Goal: Contribute content: Contribute content

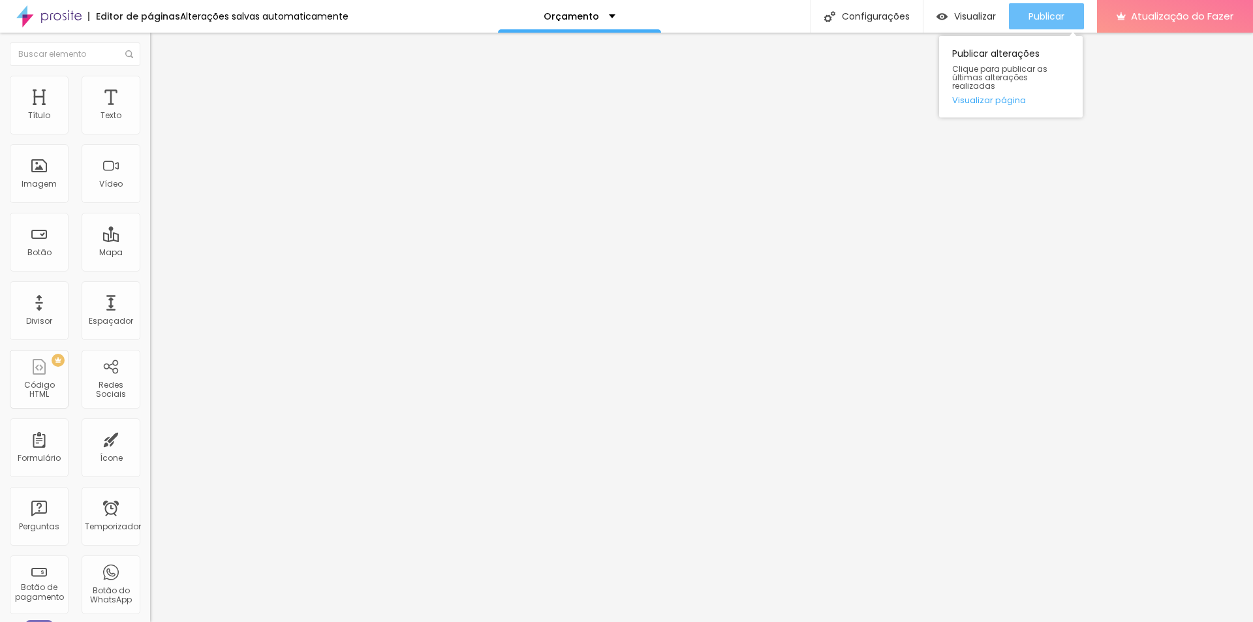
click at [1056, 15] on font "Publicar" at bounding box center [1046, 16] width 36 height 13
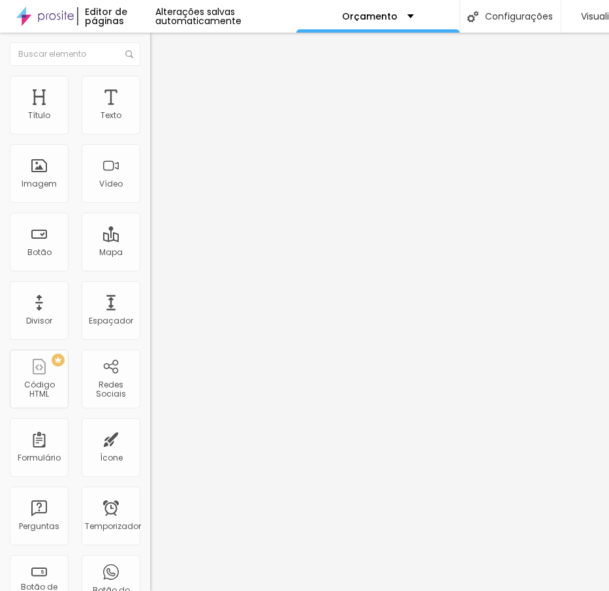
click at [162, 90] on font "Avançado" at bounding box center [183, 84] width 43 height 11
click at [150, 74] on img at bounding box center [156, 69] width 12 height 12
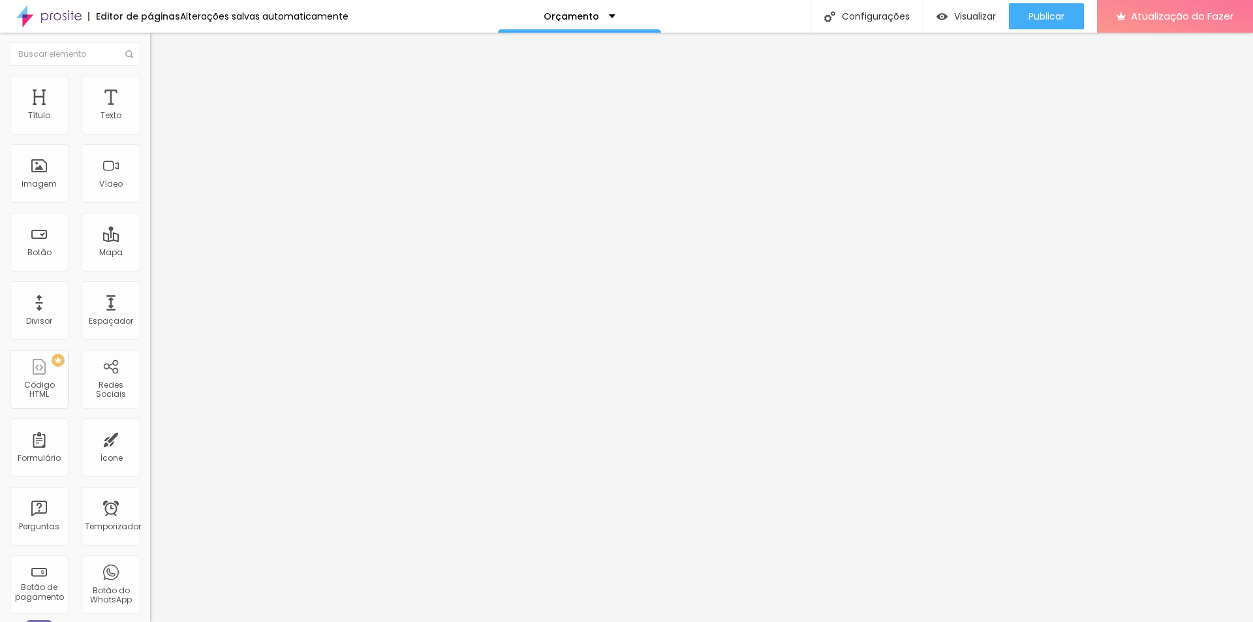
click at [162, 90] on font "Avançado" at bounding box center [183, 84] width 43 height 11
click at [150, 76] on li "Estilo" at bounding box center [225, 69] width 150 height 13
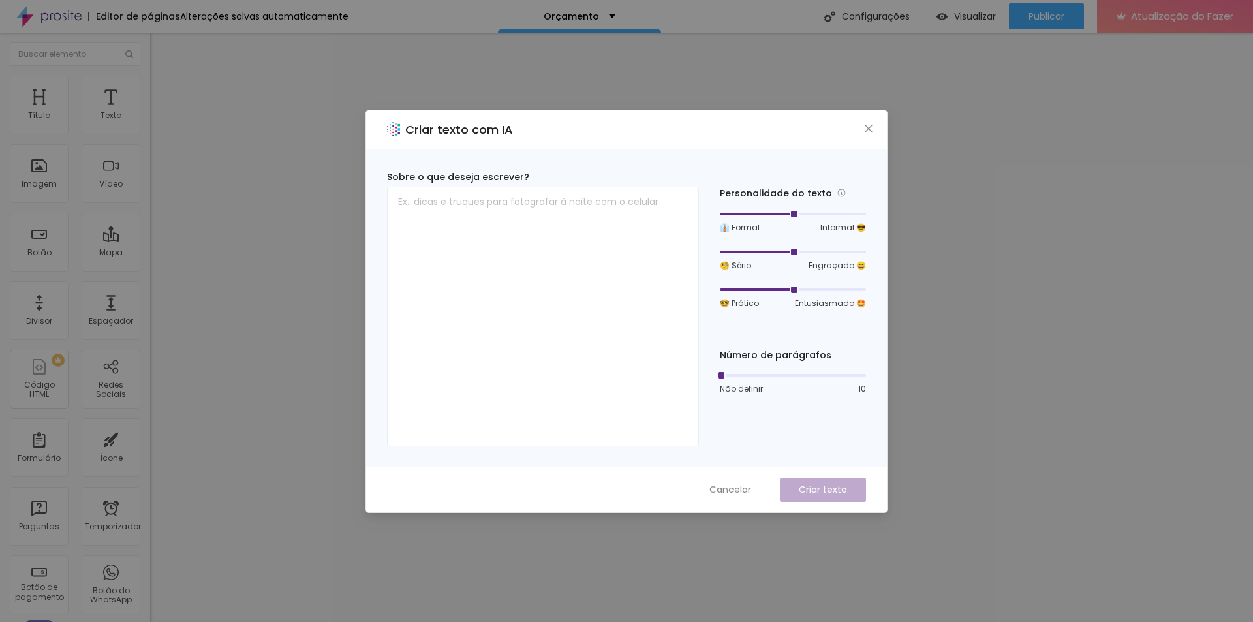
click at [863, 135] on div "Criar texto com IA" at bounding box center [626, 129] width 521 height 39
click at [872, 134] on button "Fechar" at bounding box center [869, 128] width 14 height 14
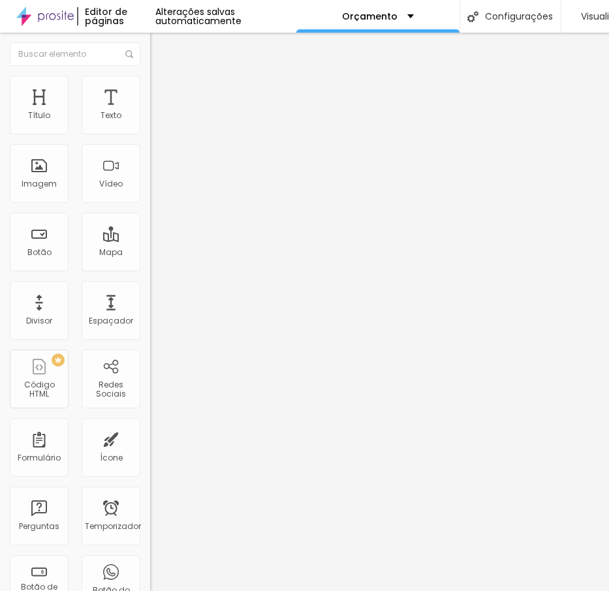
click at [162, 87] on font "Avançado" at bounding box center [183, 84] width 43 height 11
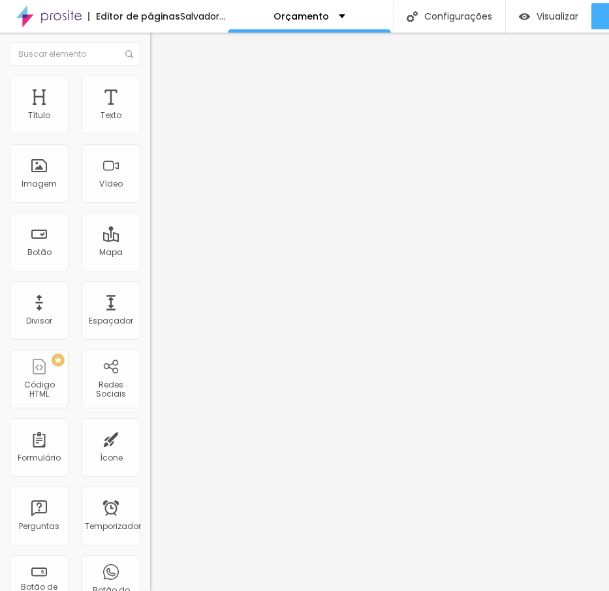
click at [150, 497] on div "Editar nulo Estilo Avançado 10 Espaço de cima 10 Espaço de baixo ID HTML Classe…" at bounding box center [225, 312] width 150 height 559
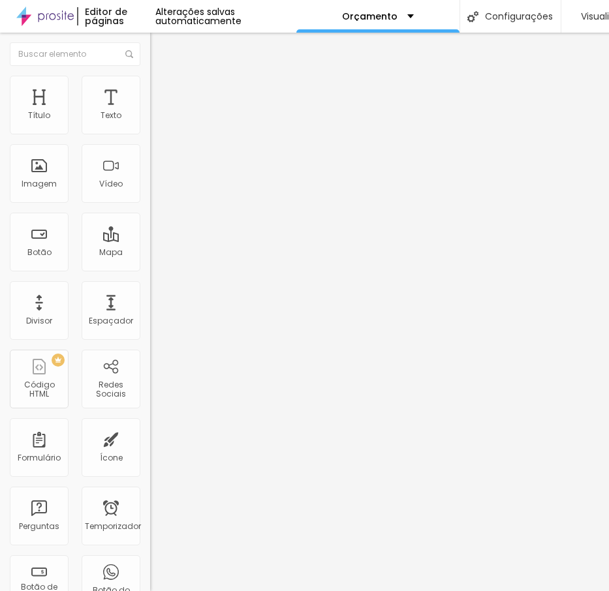
click at [150, 508] on div "Editar nulo Estilo Avançado 10 Espaço de cima 10 Espaço de baixo ID HTML Classe…" at bounding box center [225, 312] width 150 height 559
click at [150, 86] on li "Avançado" at bounding box center [225, 82] width 150 height 13
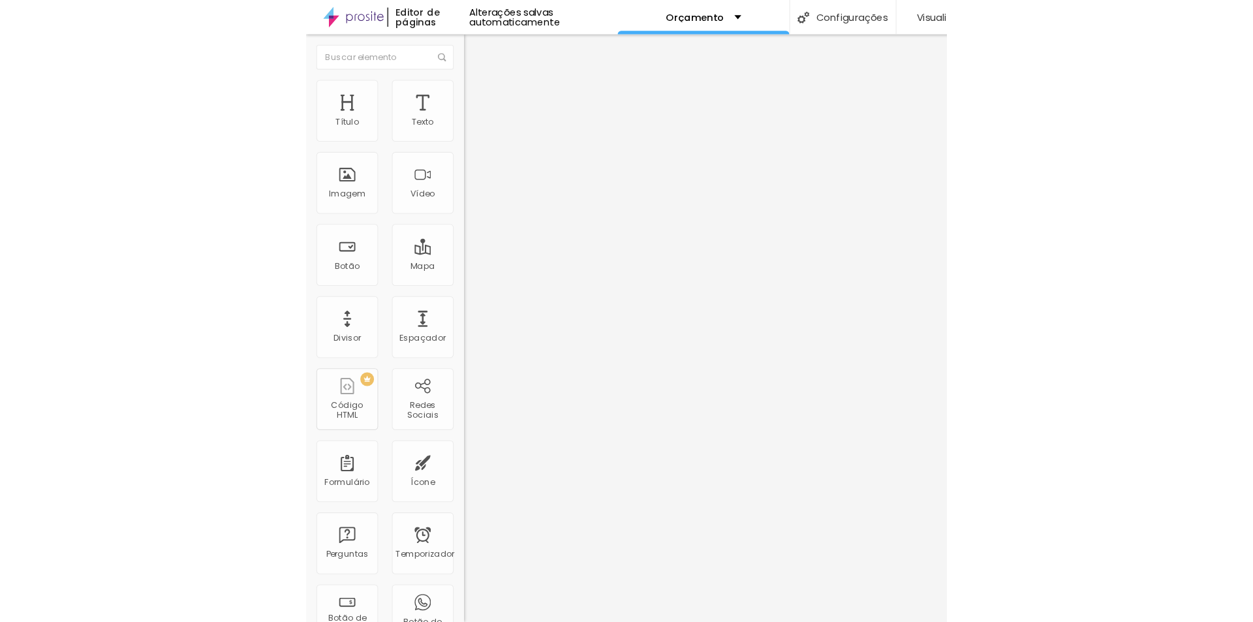
scroll to position [0, 0]
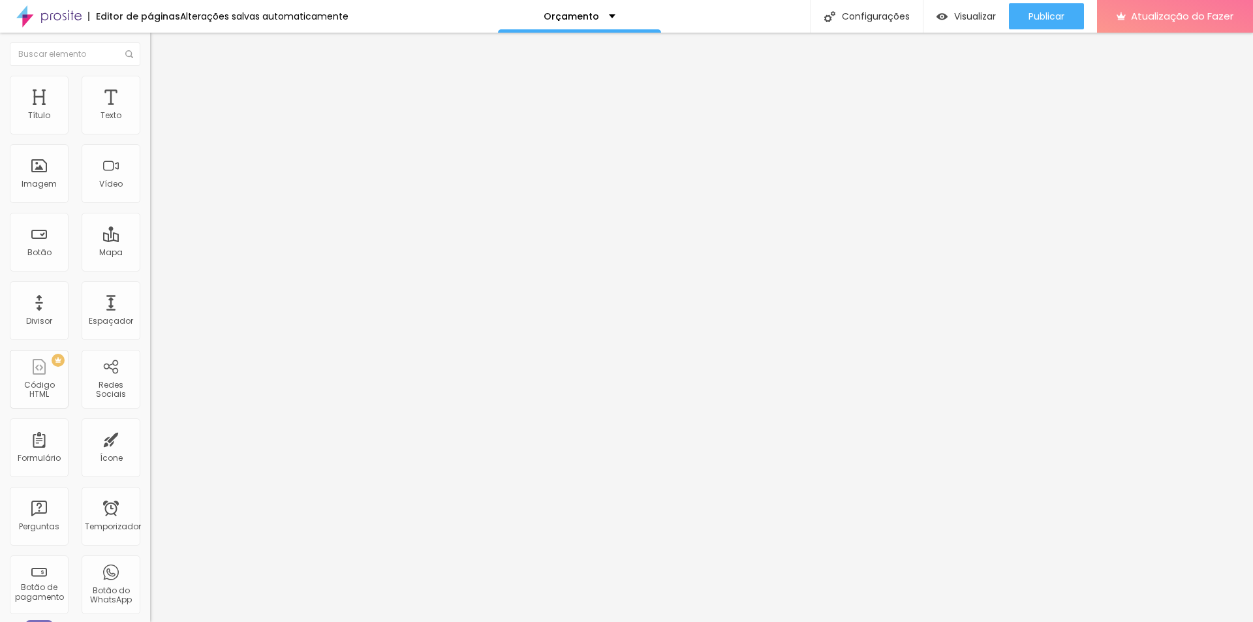
click at [162, 90] on font "Avançado" at bounding box center [183, 84] width 43 height 11
drag, startPoint x: 94, startPoint y: 458, endPoint x: 18, endPoint y: 380, distance: 108.9
click at [150, 621] on div "318 caracteres h1 { família de fontes : 'Poppins' , sem serifa; tamanho da font…" at bounding box center [225, 629] width 150 height 17
drag, startPoint x: 44, startPoint y: 457, endPoint x: 7, endPoint y: 360, distance: 104.9
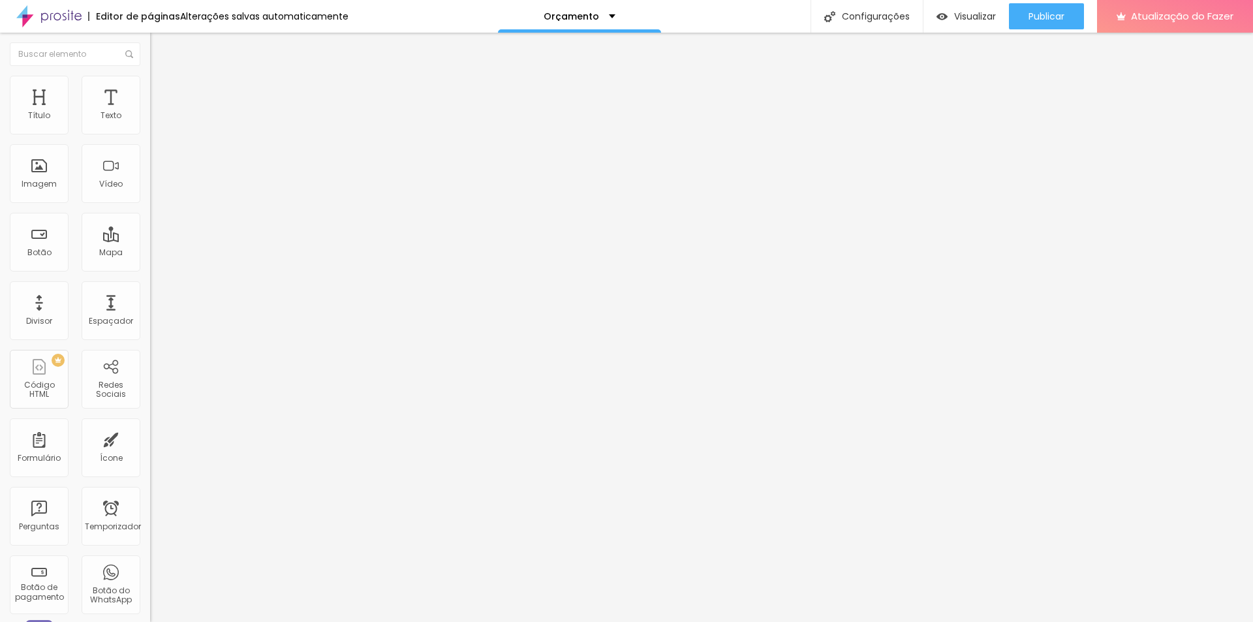
click at [150, 363] on div "10 Espaço de cima 10 Espaço de baixo ID HTML Classes Html Visível nos dispositi…" at bounding box center [225, 363] width 150 height 549
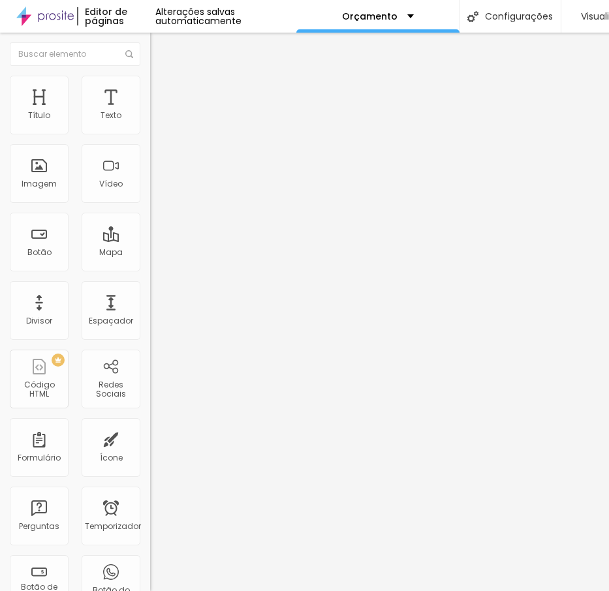
click at [150, 76] on li "Avançado" at bounding box center [225, 82] width 150 height 13
click at [150, 503] on input "text" at bounding box center [228, 509] width 157 height 13
click at [150, 466] on input "text" at bounding box center [228, 472] width 157 height 13
click at [150, 89] on ul "Estilo Avançado" at bounding box center [225, 76] width 150 height 26
click at [150, 76] on li "Estilo" at bounding box center [225, 69] width 150 height 13
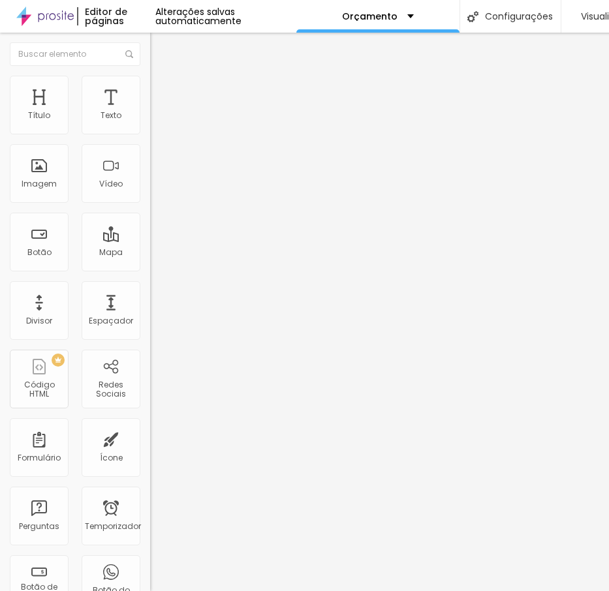
click at [150, 193] on button "button" at bounding box center [159, 186] width 18 height 14
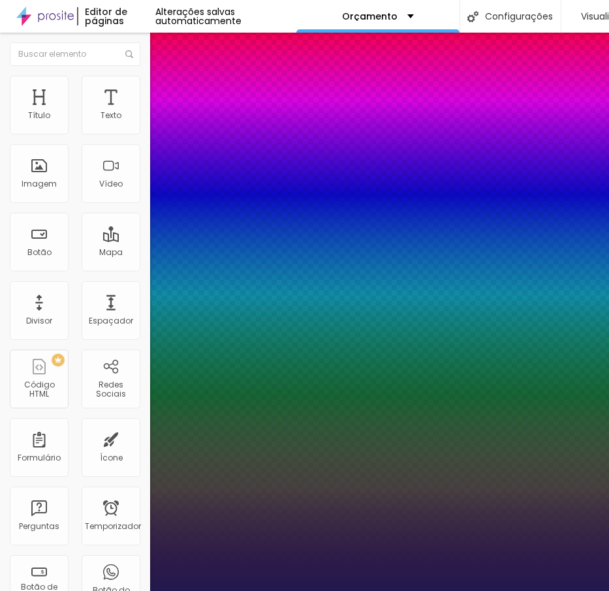
type input "1"
select select "Halant-Medium"
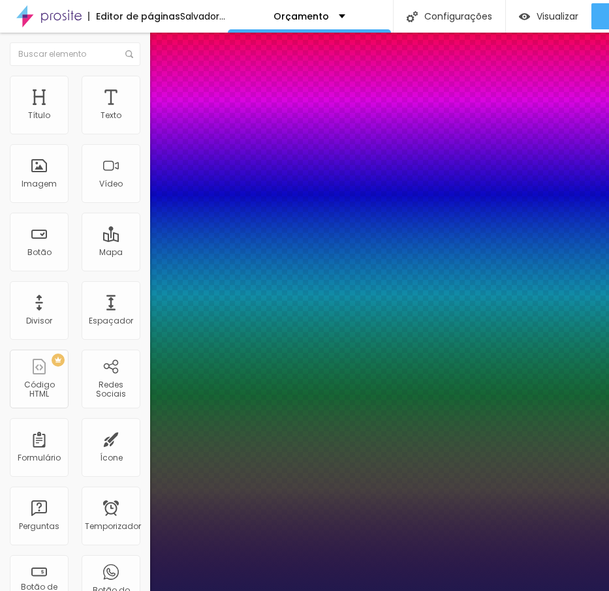
type input "1"
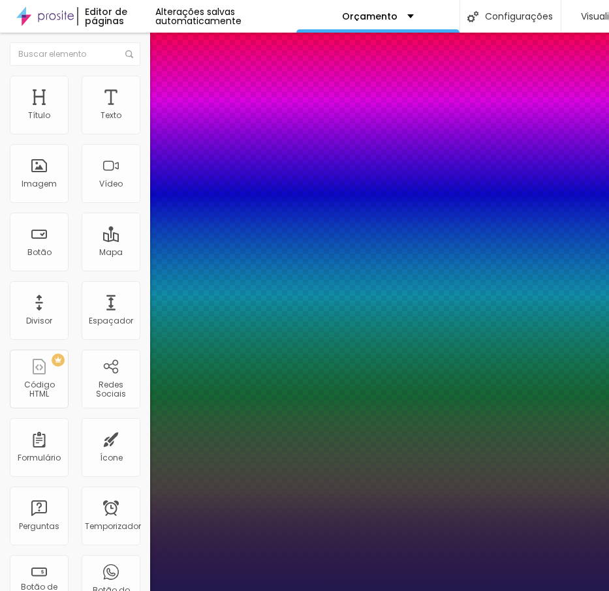
select select "Nunito"
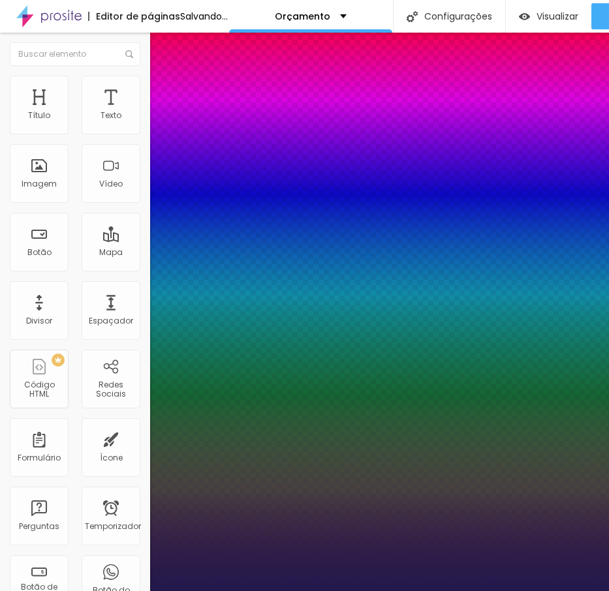
type input "1"
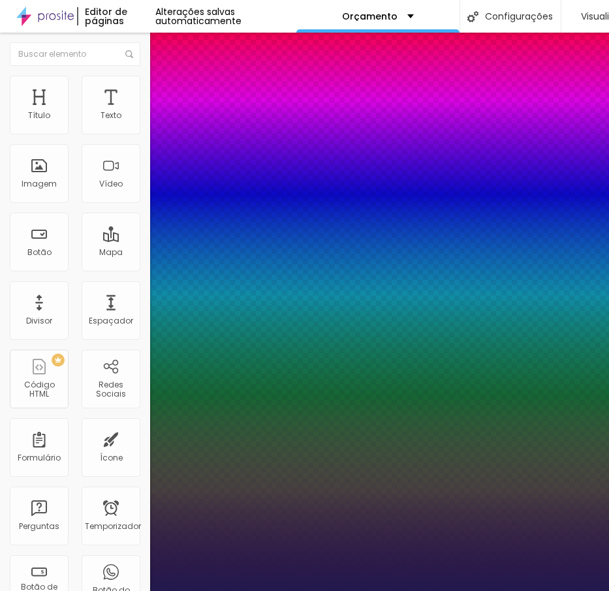
select select "TillanaExtraBold"
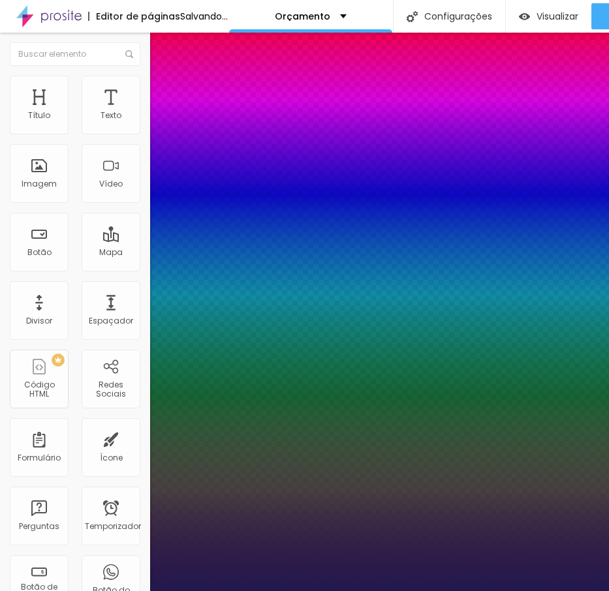
type input "1"
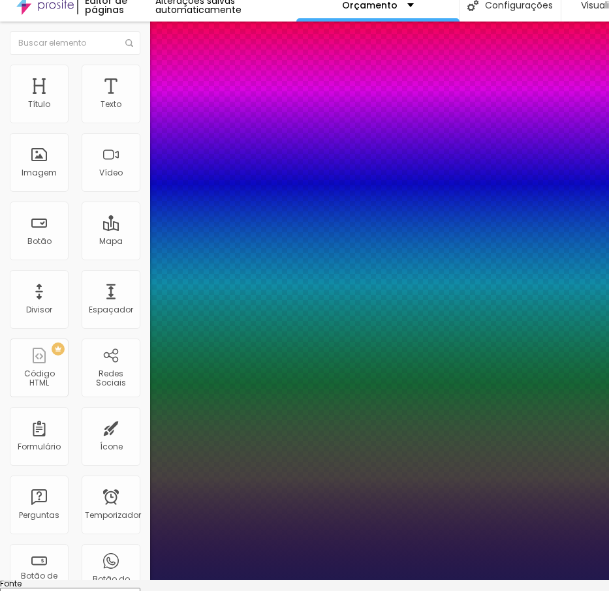
scroll to position [14, 0]
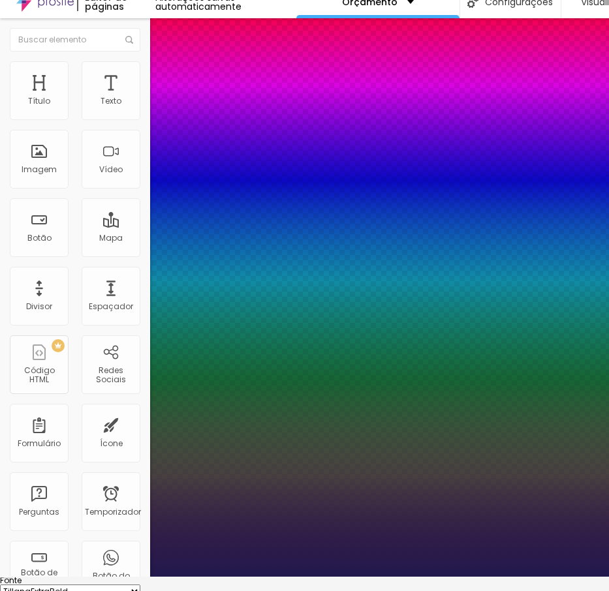
click at [140, 585] on select "AbrilFatface-Regular Actor-Regular Alegreya AlegreyaBlack [PERSON_NAME] Allan-R…" at bounding box center [70, 592] width 140 height 14
select select "YesevaOne-Regular"
click at [139, 585] on select "AbrilFatface-Regular Actor-Regular Alegreya AlegreyaBlack [PERSON_NAME] Allan-R…" at bounding box center [70, 592] width 140 height 14
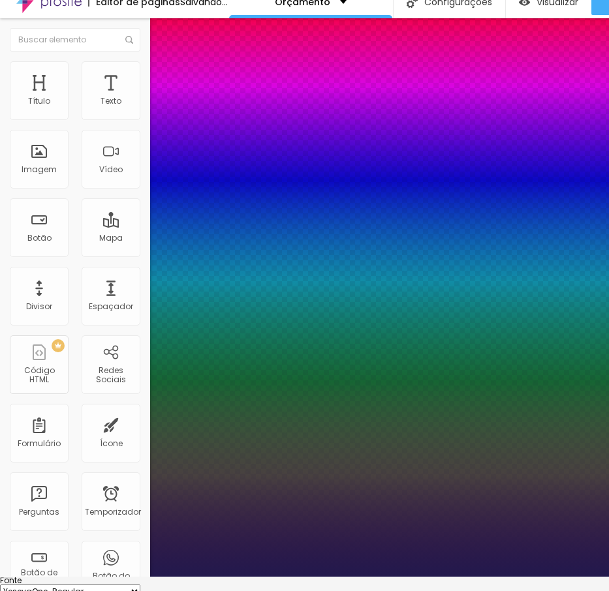
click at [140, 585] on select "AbrilFatface-Regular Actor-Regular Alegreya AlegreyaBlack [PERSON_NAME] Allan-R…" at bounding box center [70, 592] width 140 height 14
type input "1"
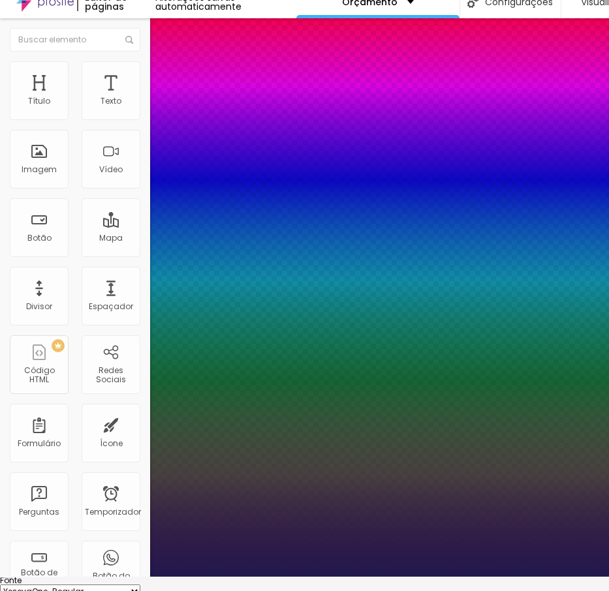
select select "YantramanavLight"
click at [139, 585] on select "AbrilFatface-Regular Actor-Regular Alegreya AlegreyaBlack [PERSON_NAME] Allan-R…" at bounding box center [70, 592] width 140 height 14
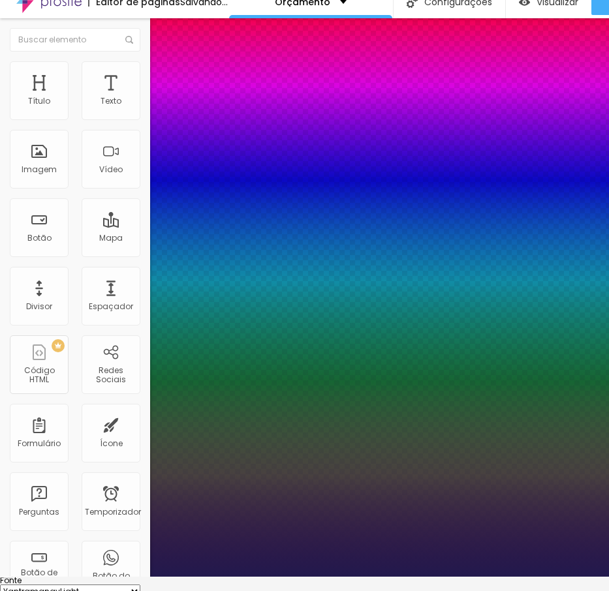
click at [140, 585] on select "AbrilFatface-Regular Actor-Regular Alegreya AlegreyaBlack [PERSON_NAME] Allan-R…" at bounding box center [70, 592] width 140 height 14
type input "1"
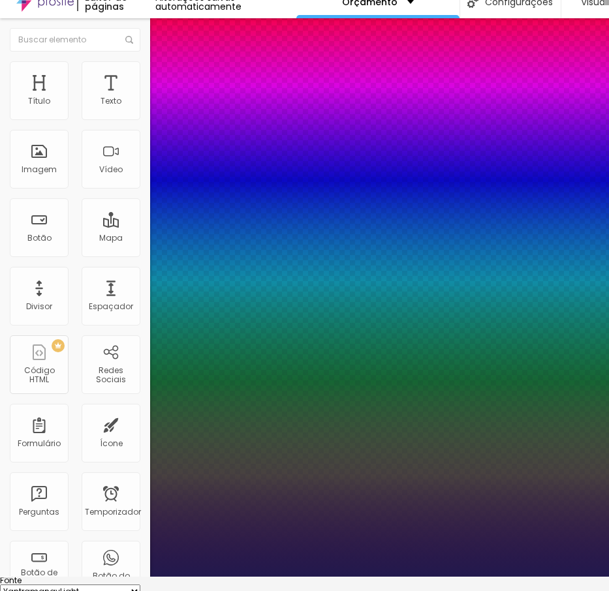
select select "Yantramanav"
click at [139, 585] on select "AbrilFatface-Regular Actor-Regular Alegreya AlegreyaBlack [PERSON_NAME] Allan-R…" at bounding box center [70, 592] width 140 height 14
click at [140, 585] on select "AbrilFatface-Regular Actor-Regular Alegreya AlegreyaBlack [PERSON_NAME] Allan-R…" at bounding box center [70, 592] width 140 height 14
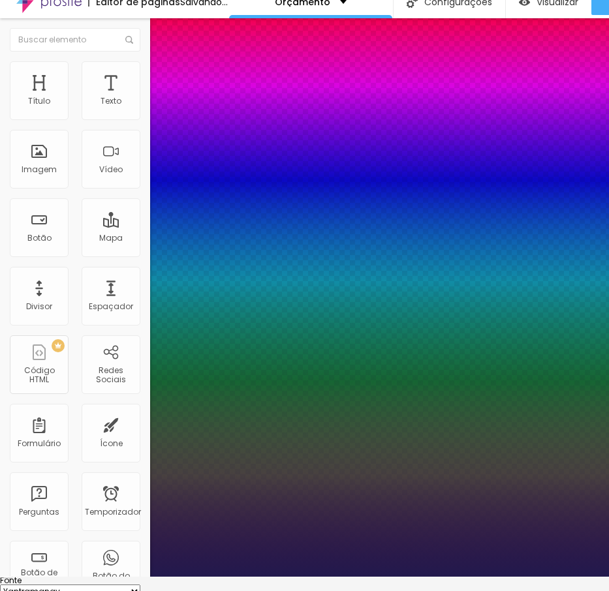
type input "1"
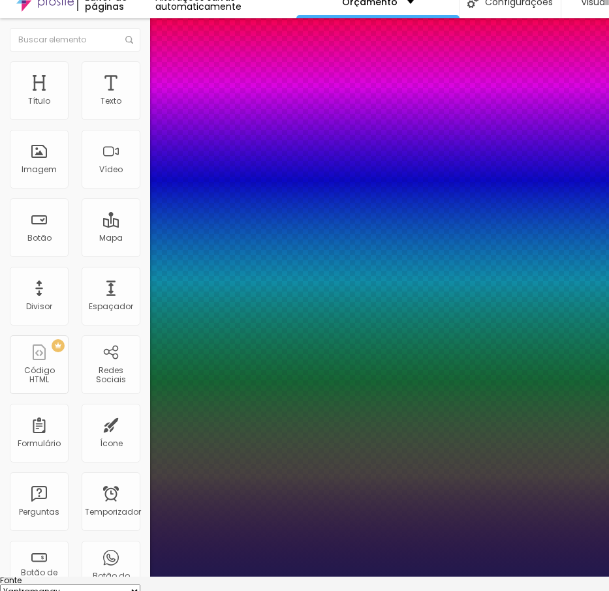
select select "WorkSansThin"
click at [139, 585] on select "AbrilFatface-Regular Actor-Regular Alegreya AlegreyaBlack [PERSON_NAME] Allan-R…" at bounding box center [70, 592] width 140 height 14
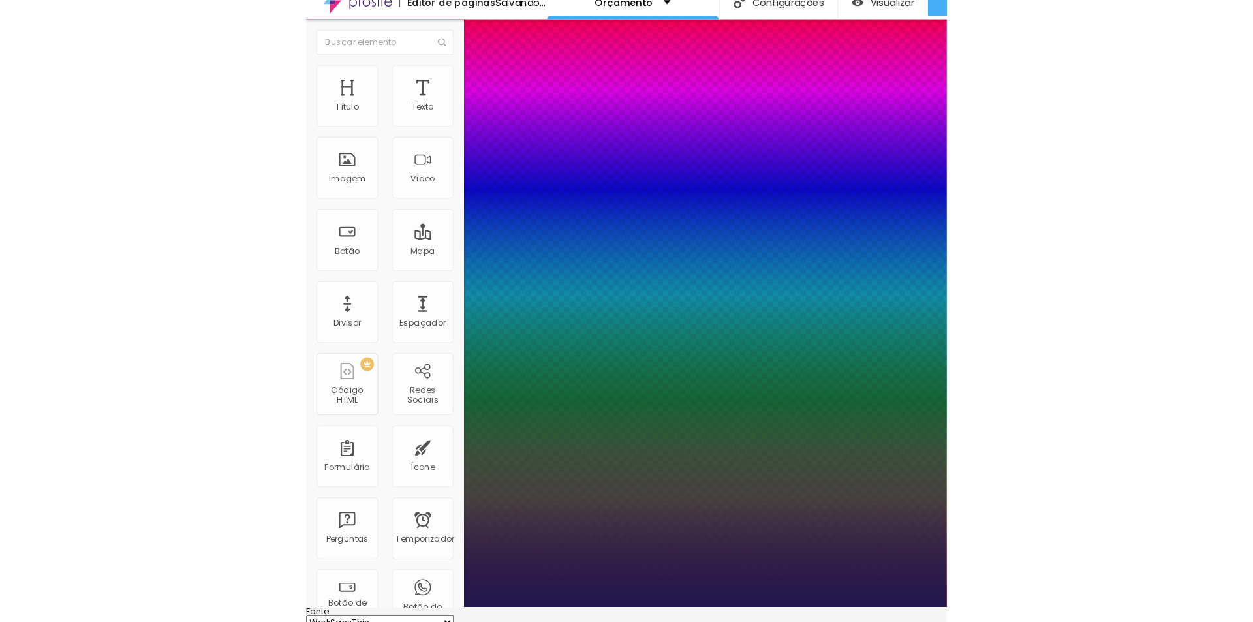
scroll to position [0, 0]
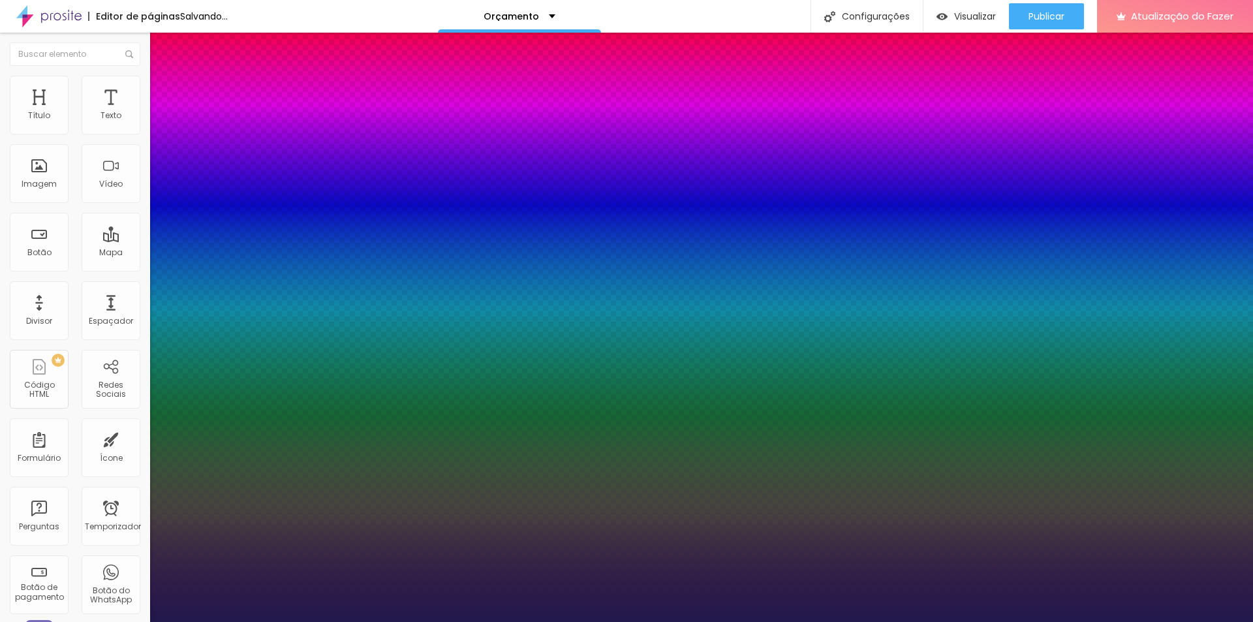
type input "1"
select select "WorkSansMedium"
type input "1"
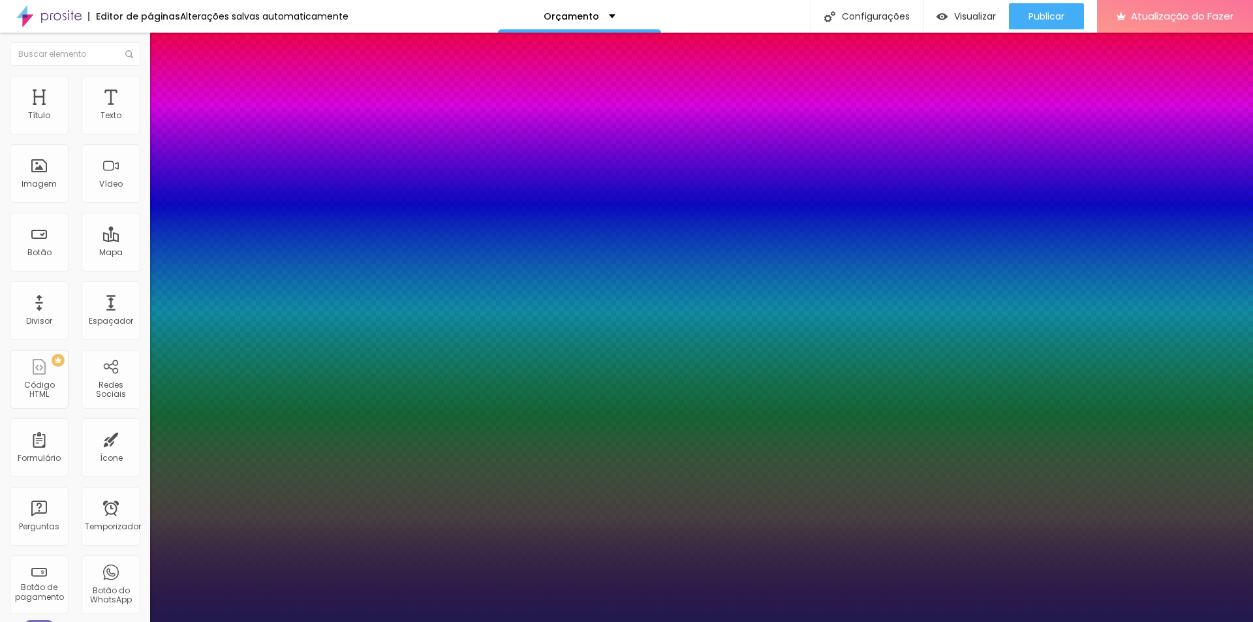
select select "WorkSansLight"
type input "1"
type input "18"
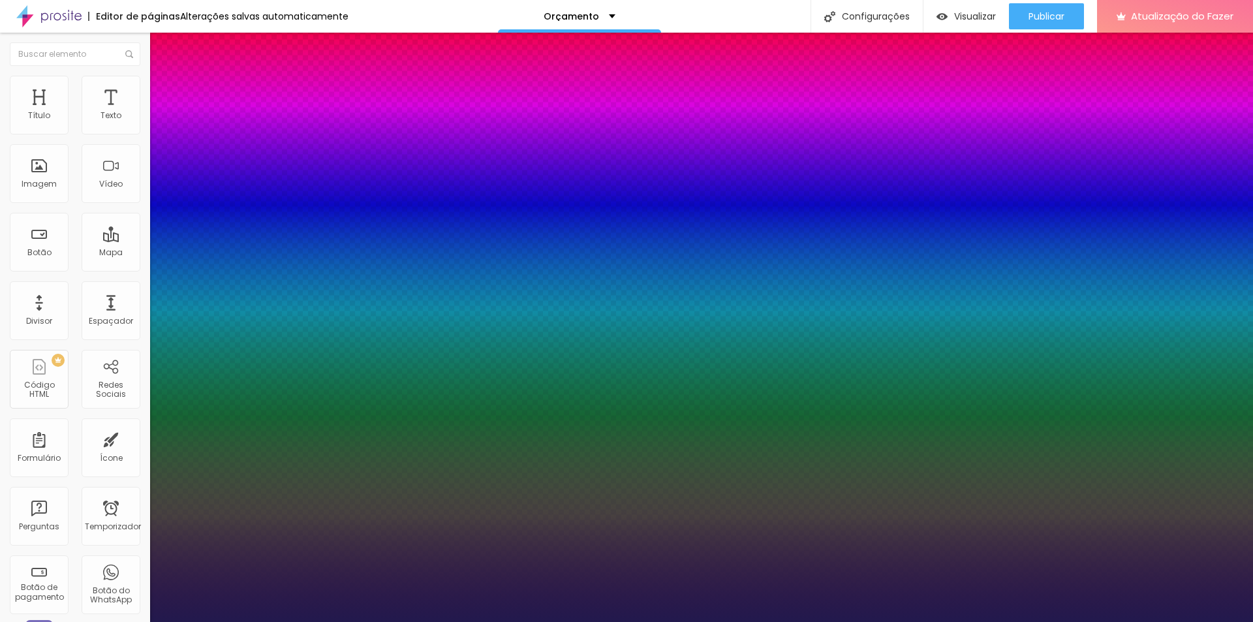
type input "18"
type input "1"
type input "24"
type input "1"
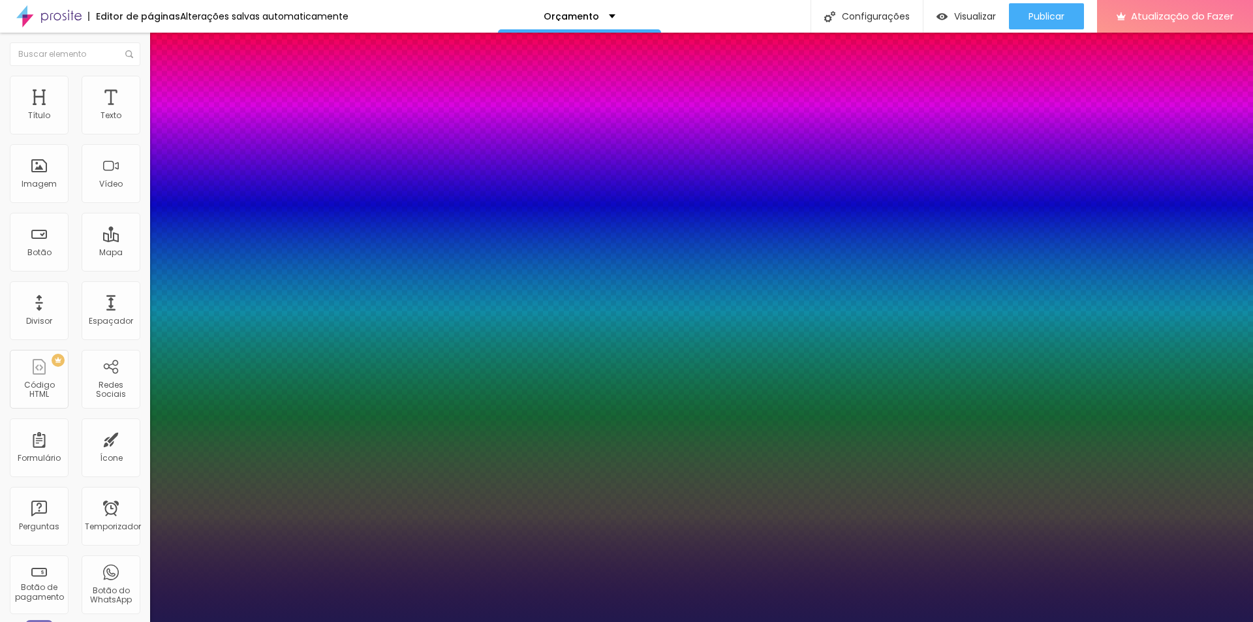
type input "26"
type input "1"
type input "27"
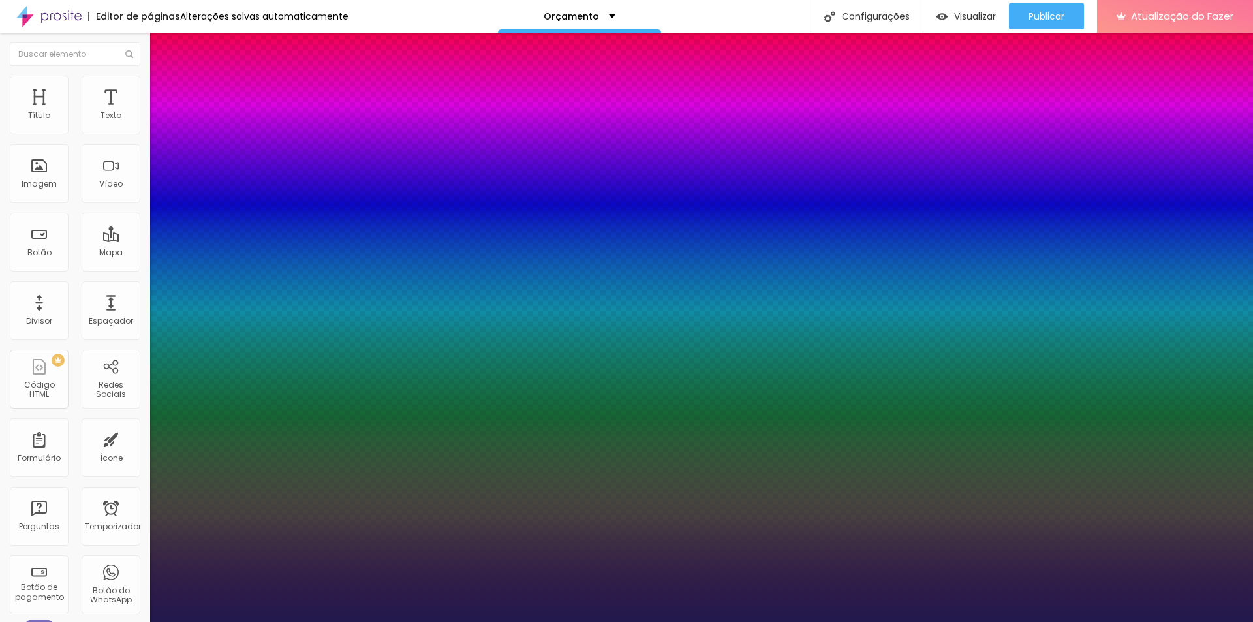
type input "1"
type input "28"
type input "1"
type input "29"
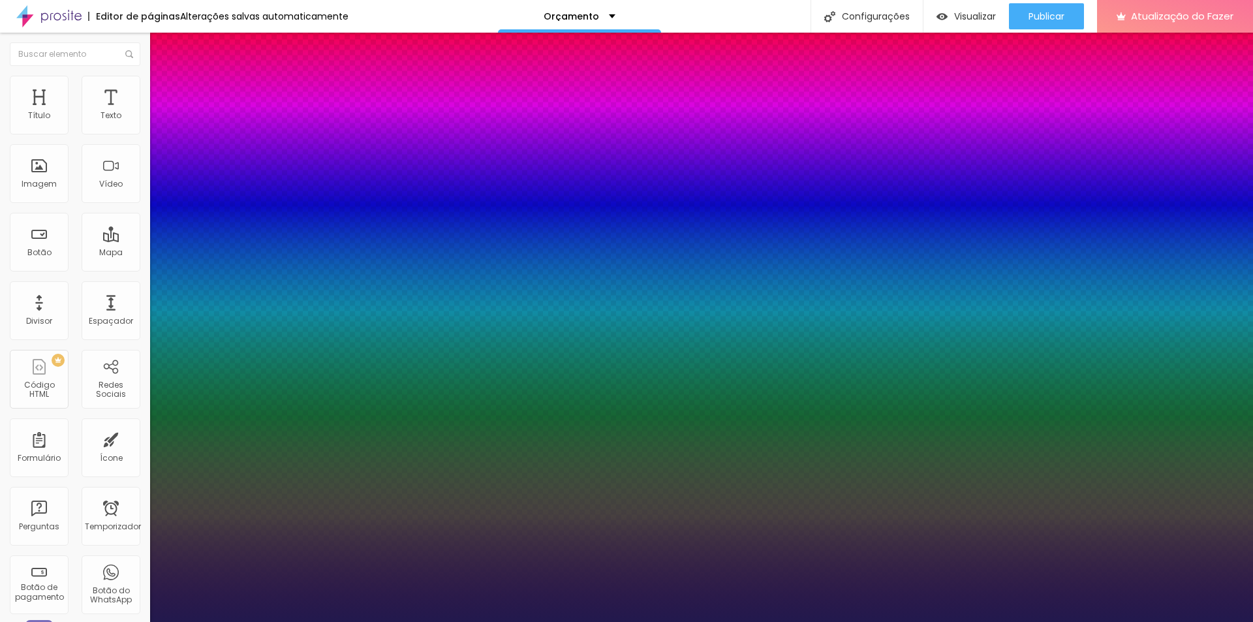
type input "29"
type input "1"
type input "31"
type input "1"
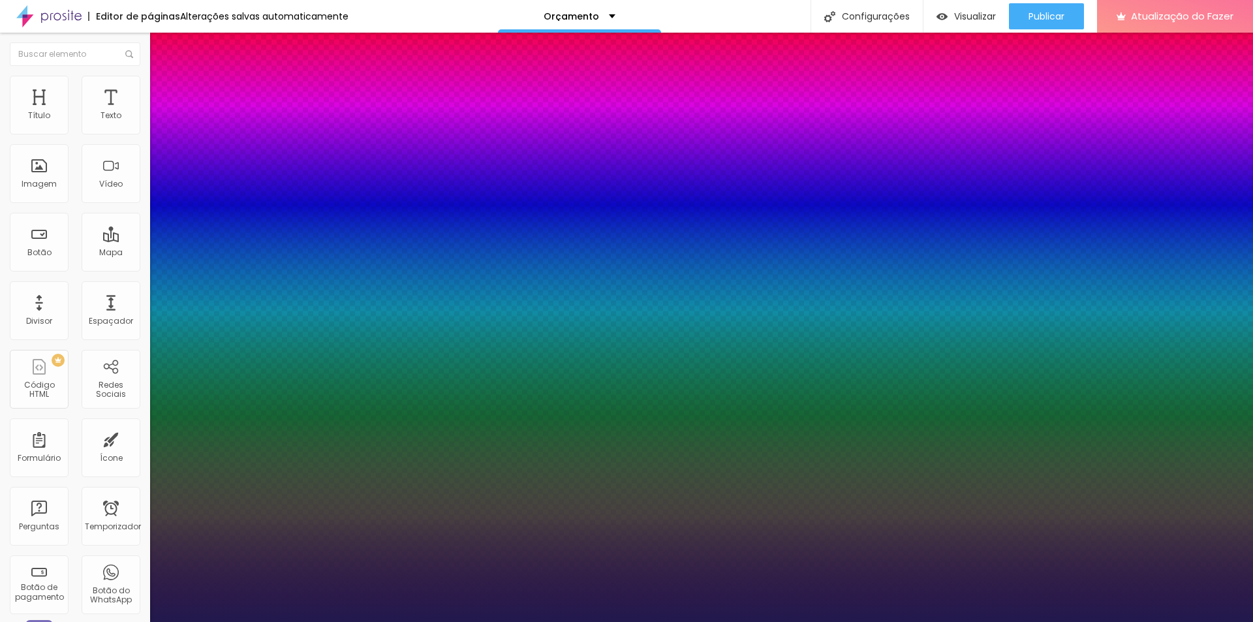
type input "32"
type input "1"
type input "33"
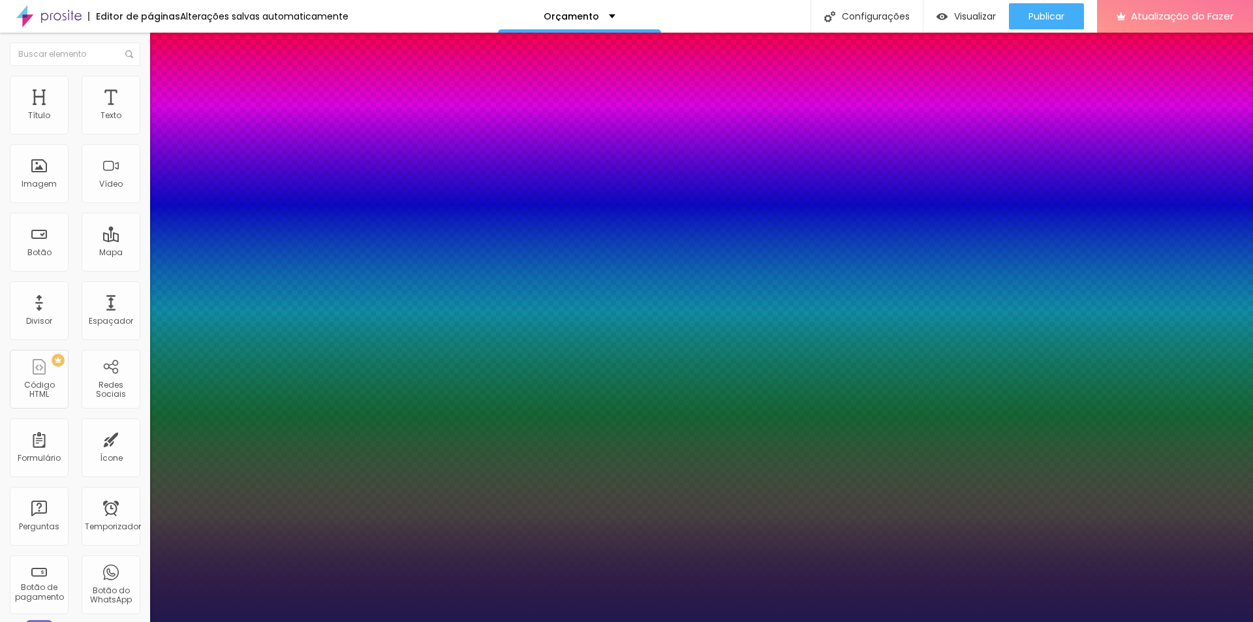
type input "1"
type input "35"
type input "1"
type input "34"
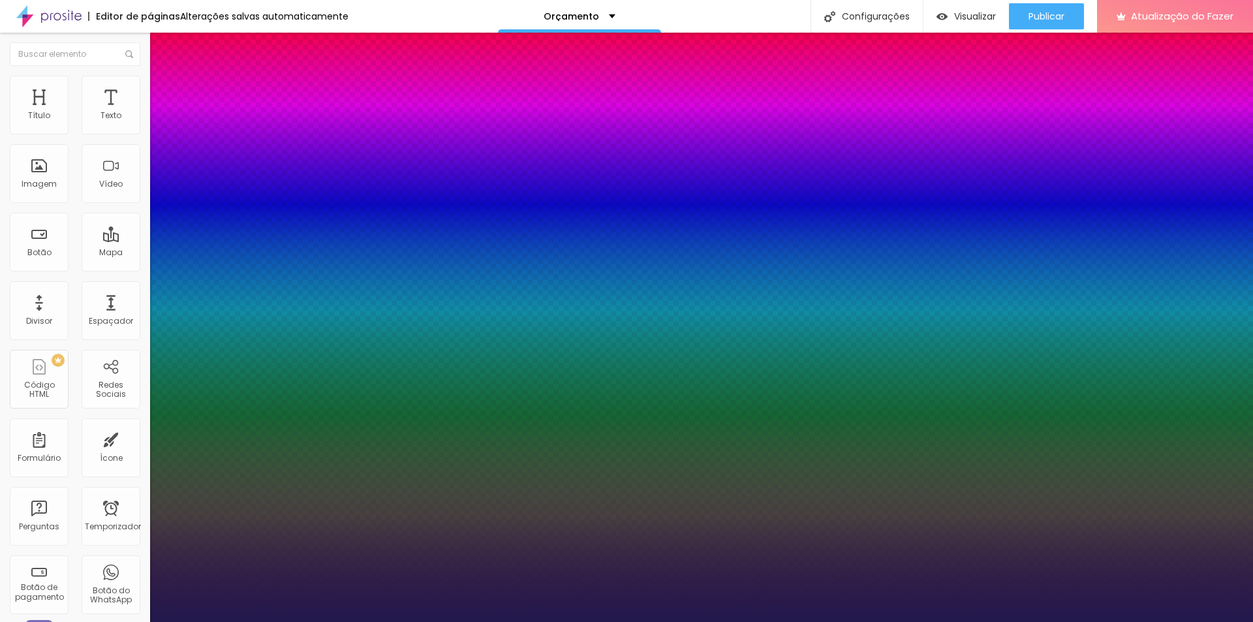
type input "34"
type input "1"
type input "33"
type input "1"
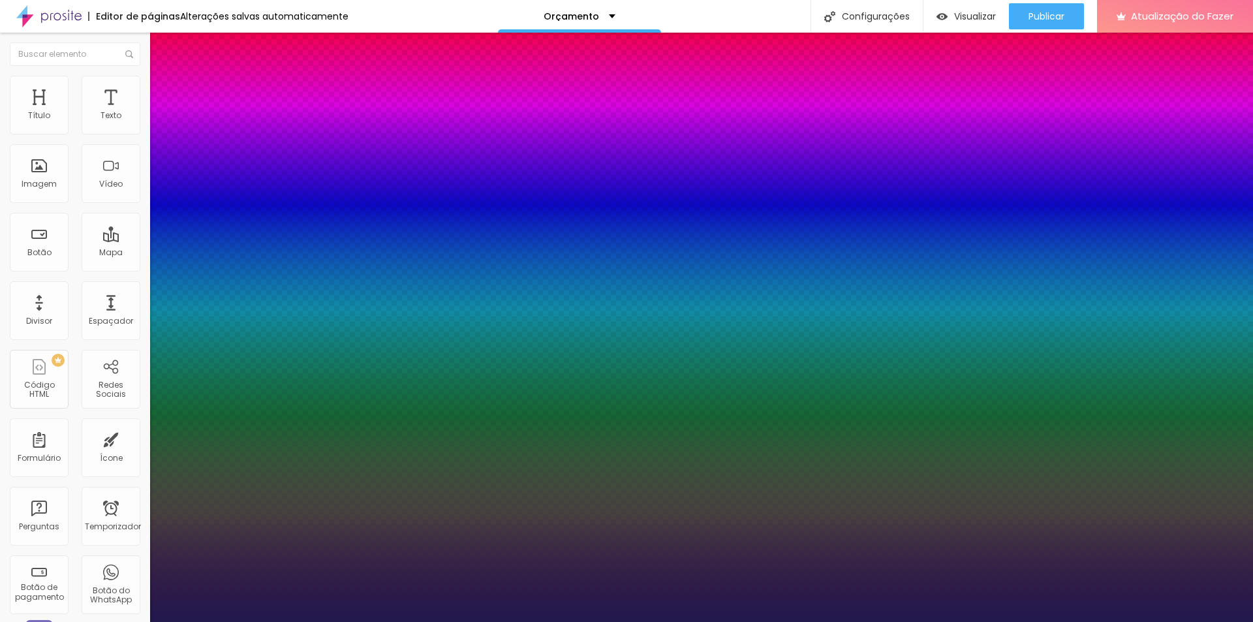
drag, startPoint x: 183, startPoint y: 369, endPoint x: 194, endPoint y: 368, distance: 11.2
type input "33"
type input "1"
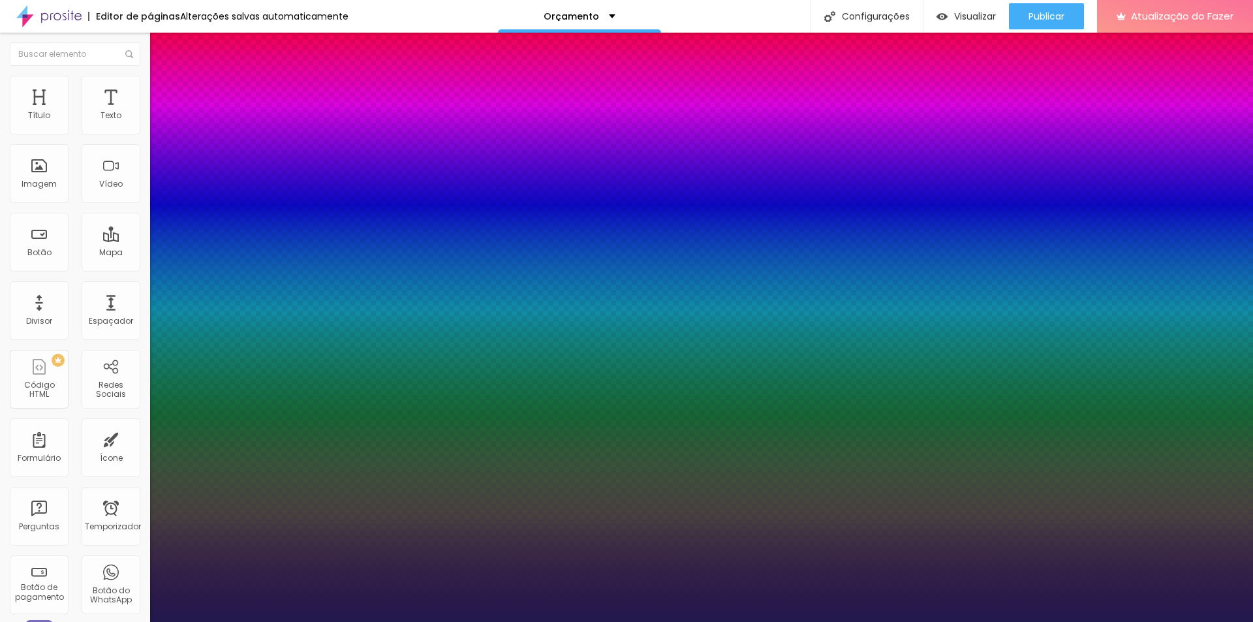
select select "WorkSansExtraBold"
type input "1"
select select "WorkSansBold"
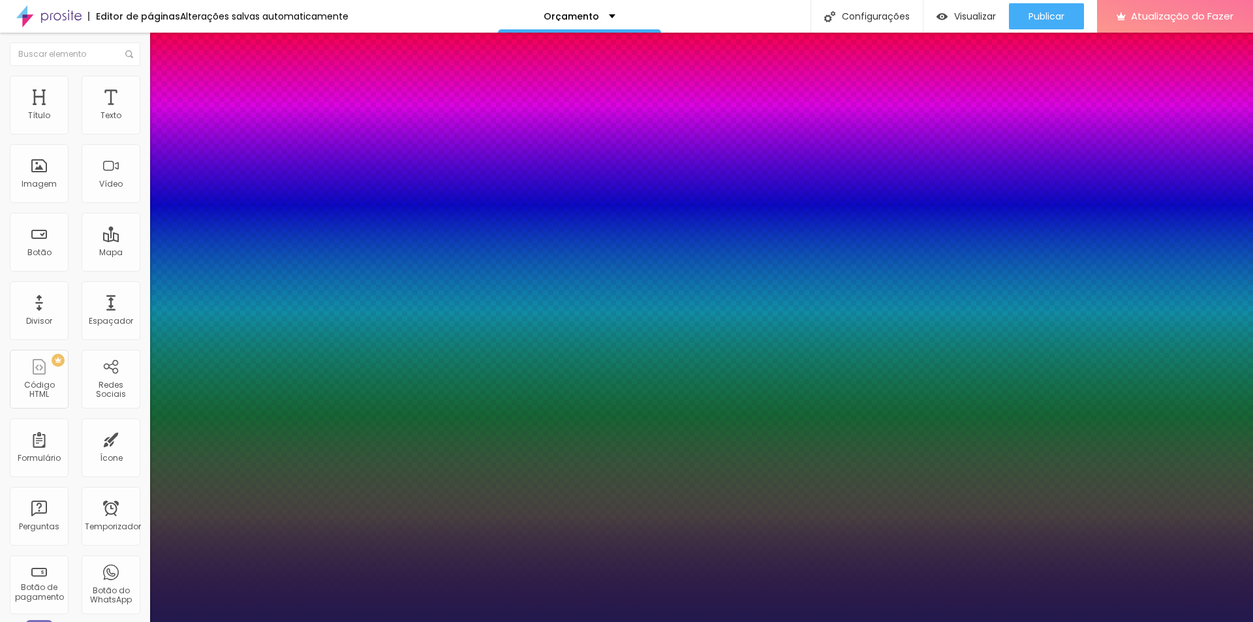
type input "1"
select select "WorkSansBlack"
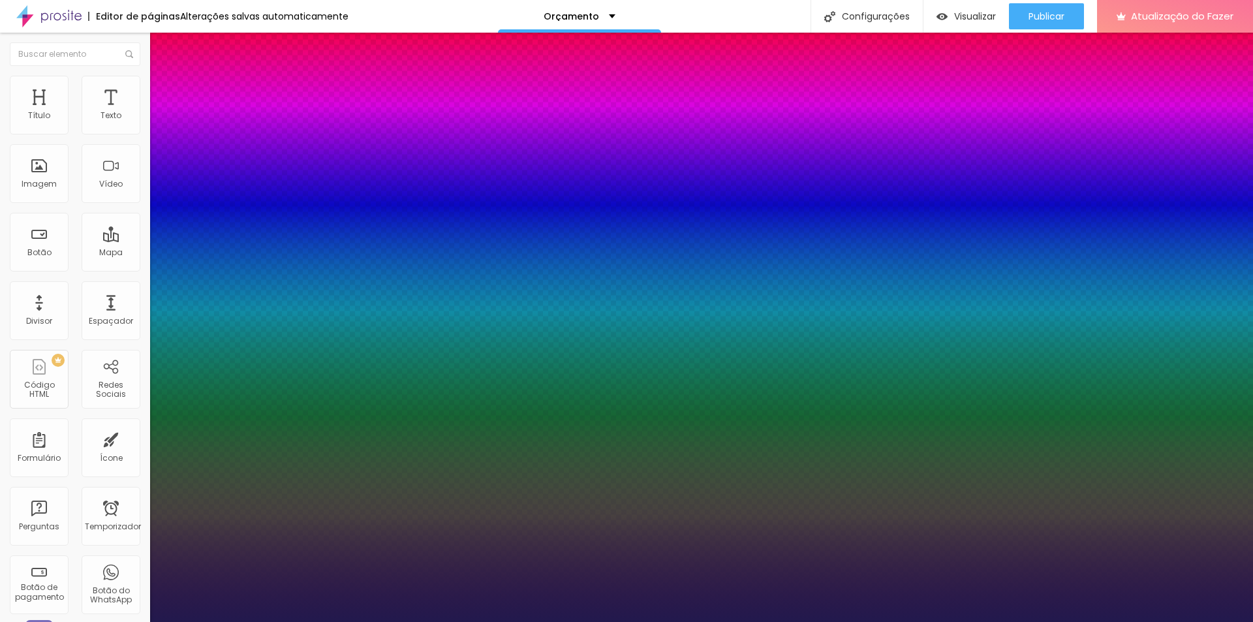
type input "1"
select select "WorkSans"
type input "1"
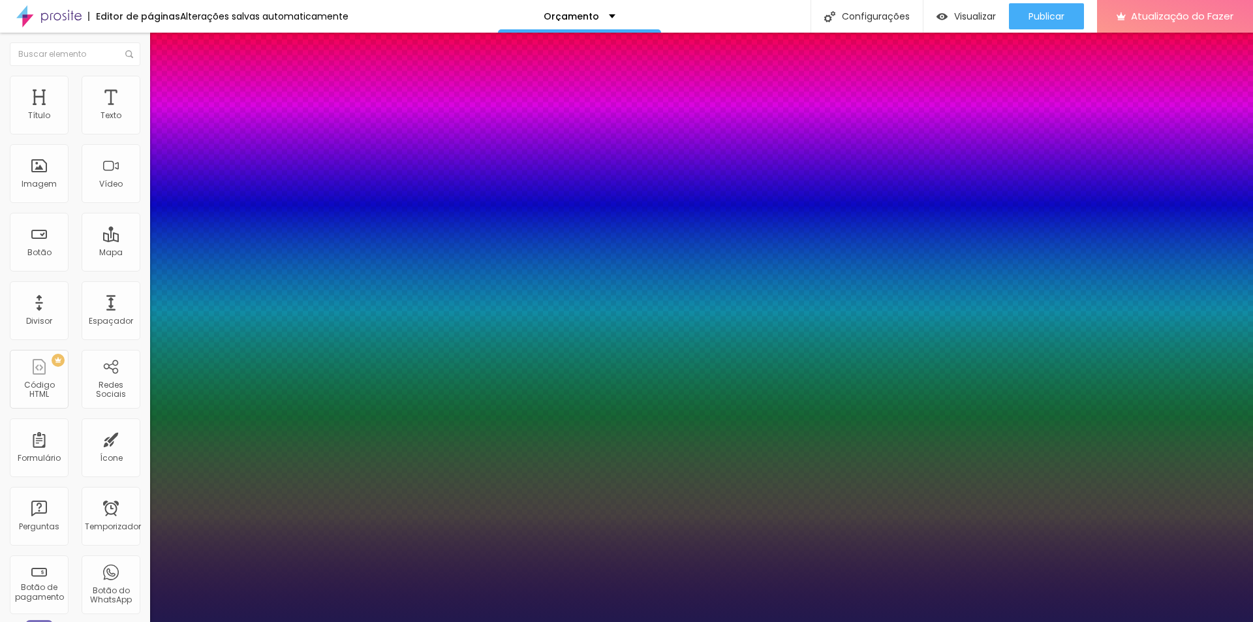
select select "Volkhov-Regular"
type input "1"
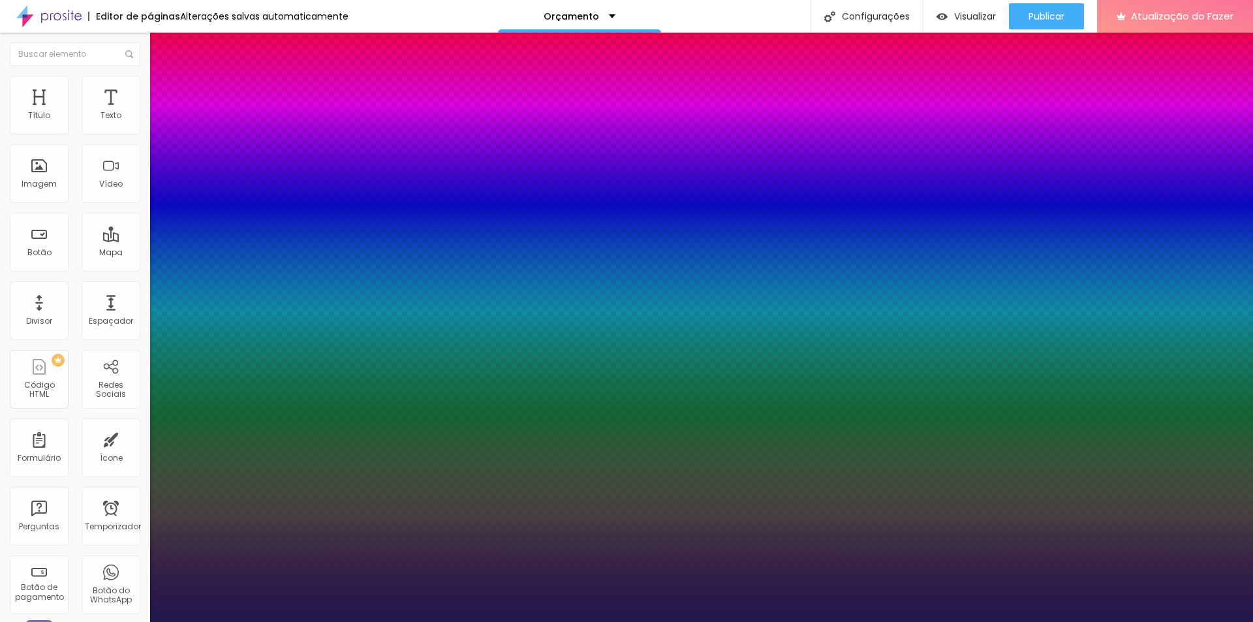
select select "VarelaRound-Regular"
type input "1"
select select "TitilliumWebLight"
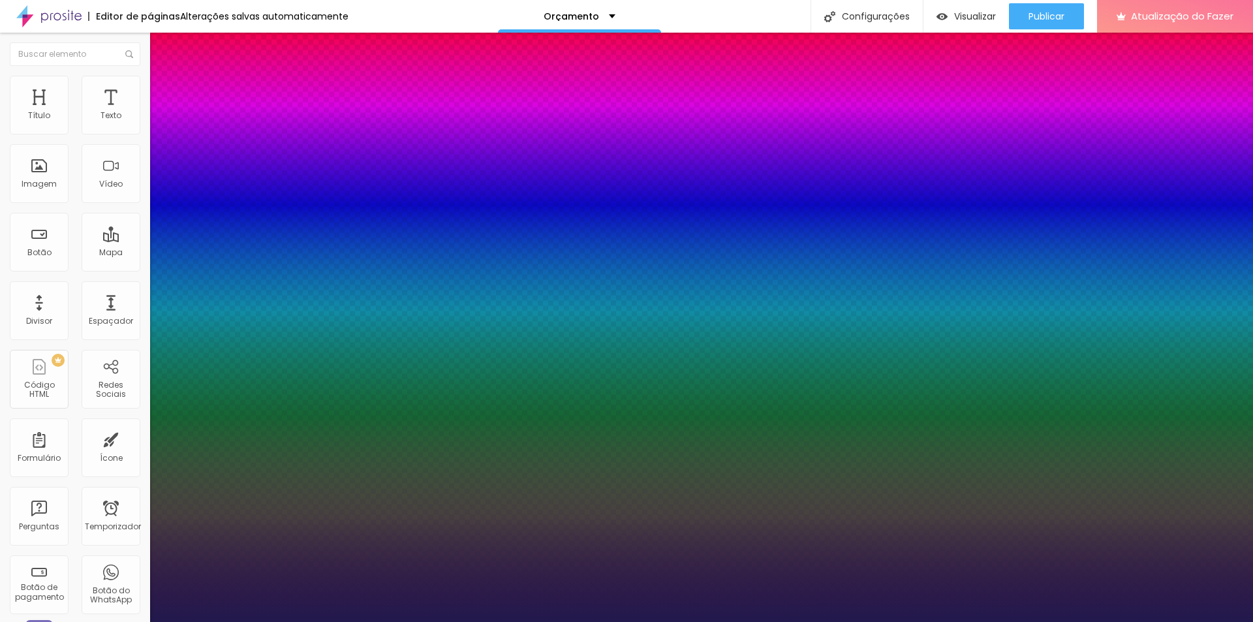
type input "1"
select select "TitilliumWeb-Light"
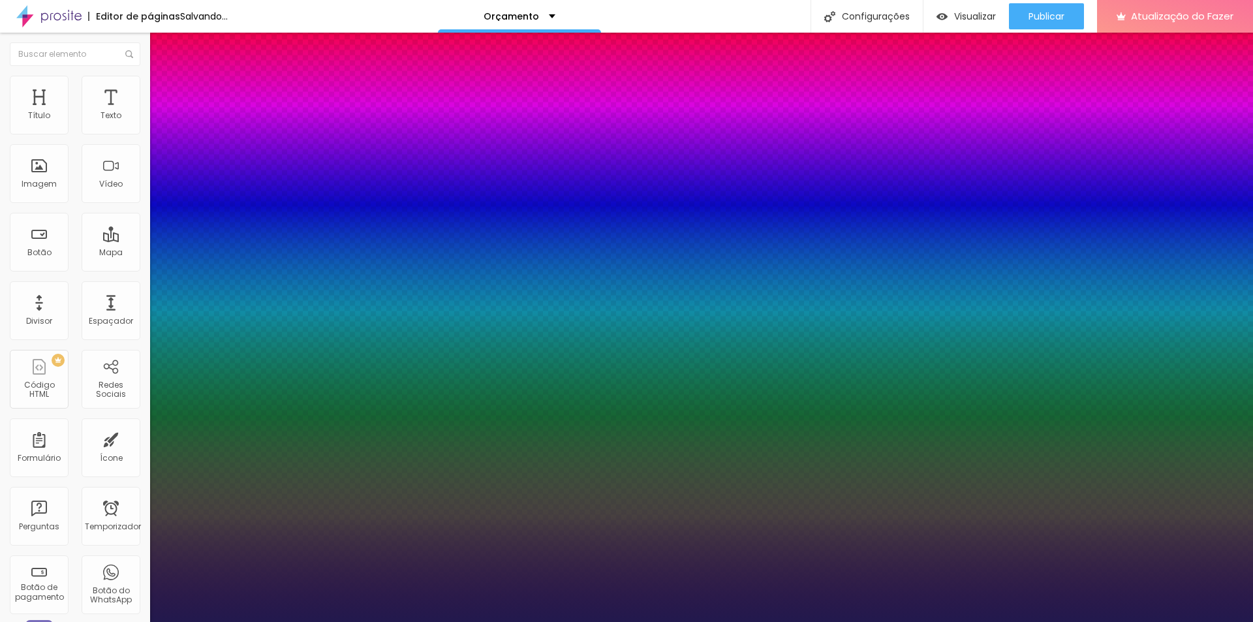
type input "1"
select select "Tangerine-Regular"
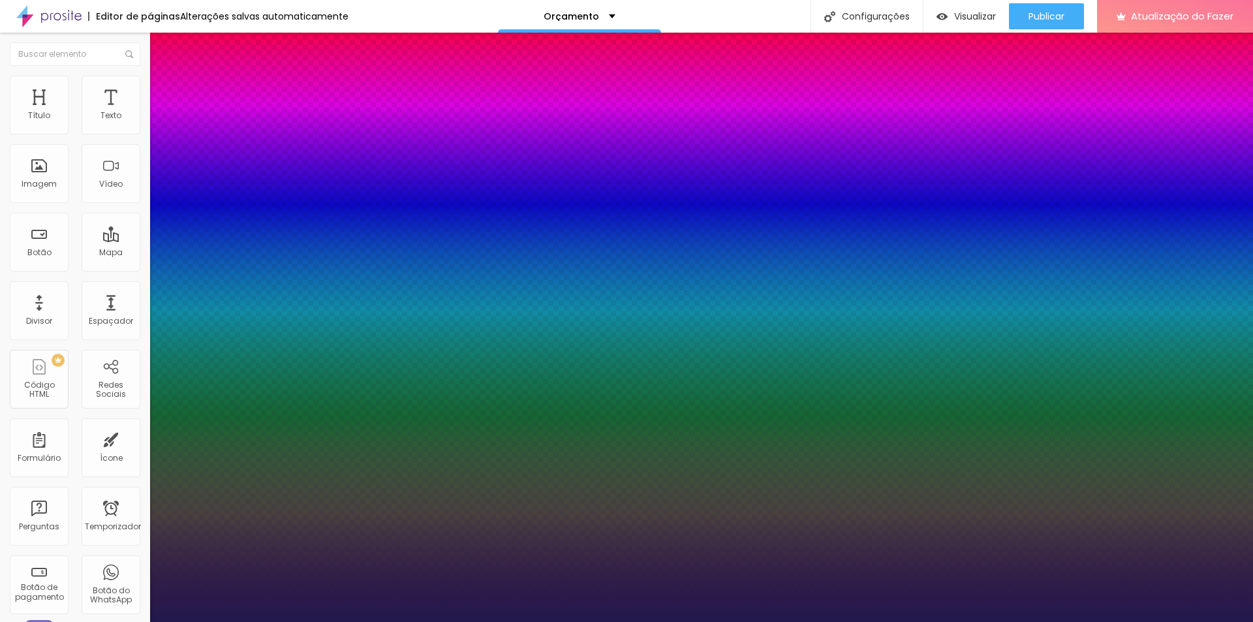
type input "1"
select select "SpaceMono"
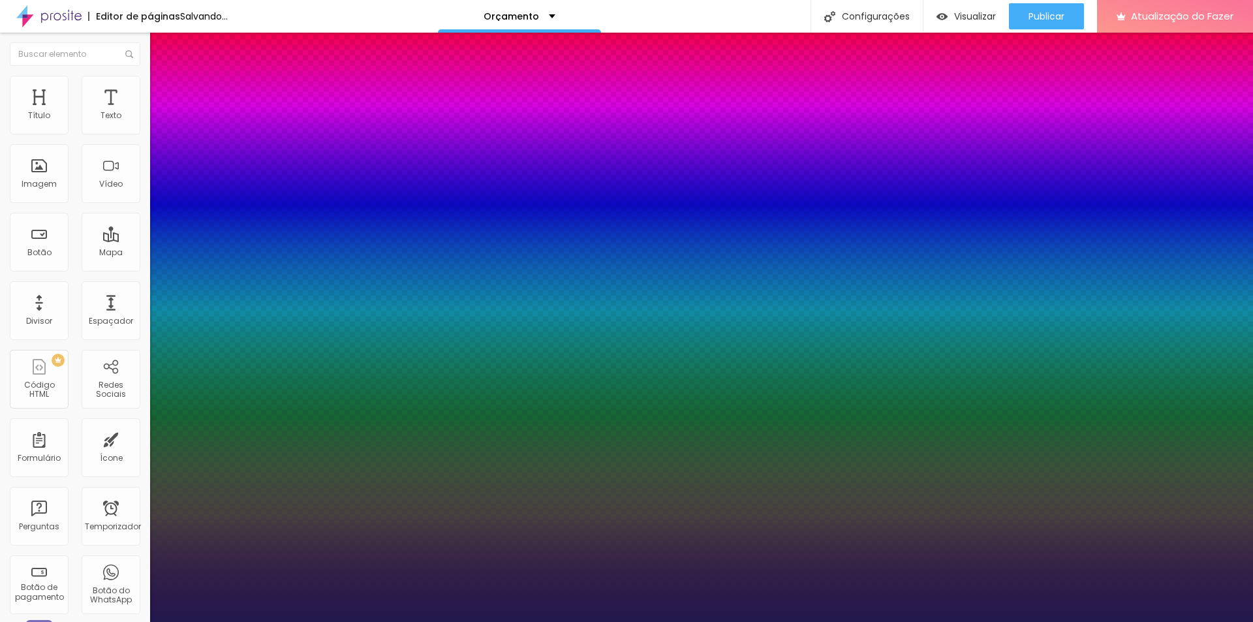
type input "1"
select select "Scada"
type input "1"
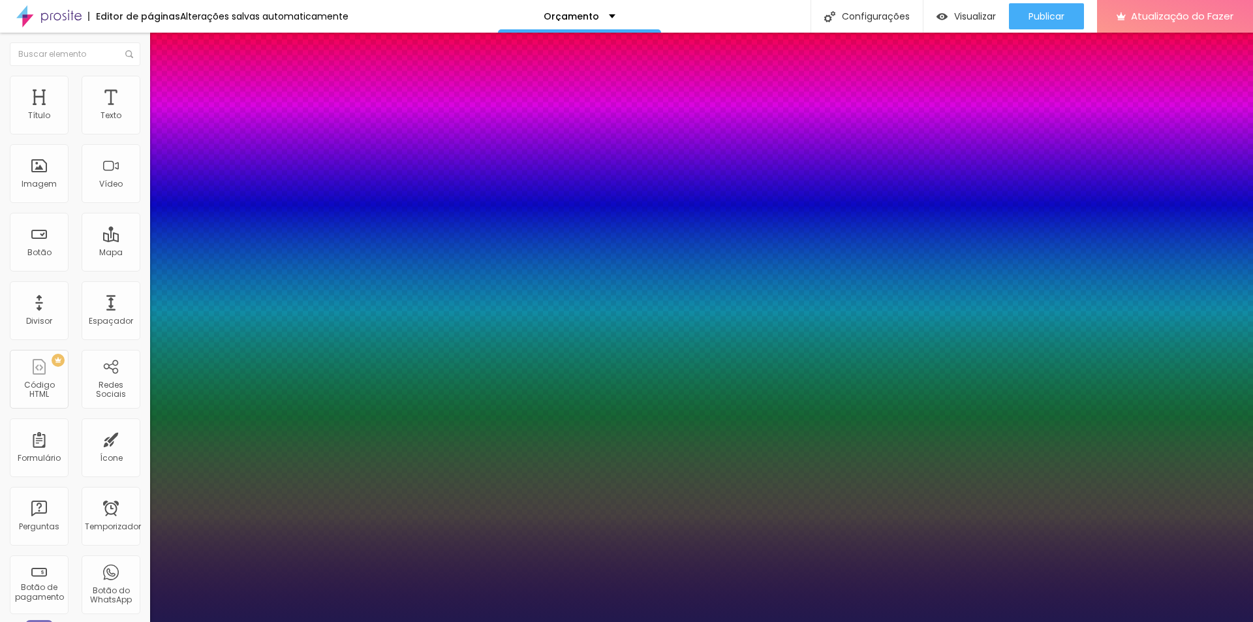
select select "RalewayBold"
type input "1"
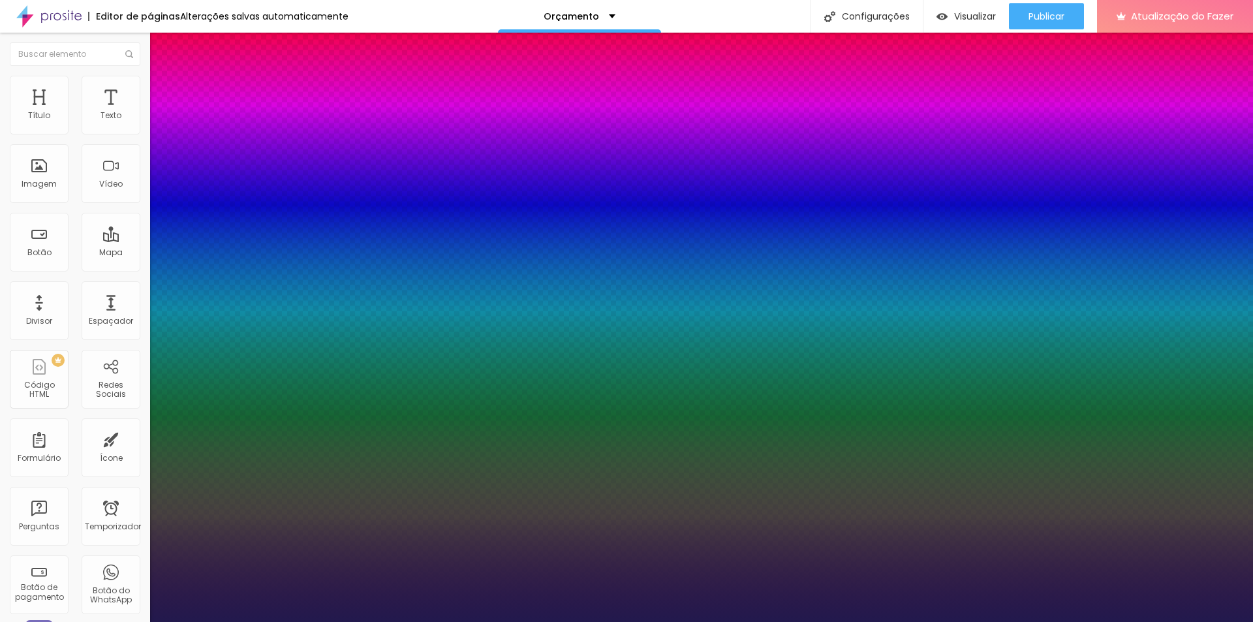
select select "RalewayExtraBold"
type input "1"
select select "RalewayThin"
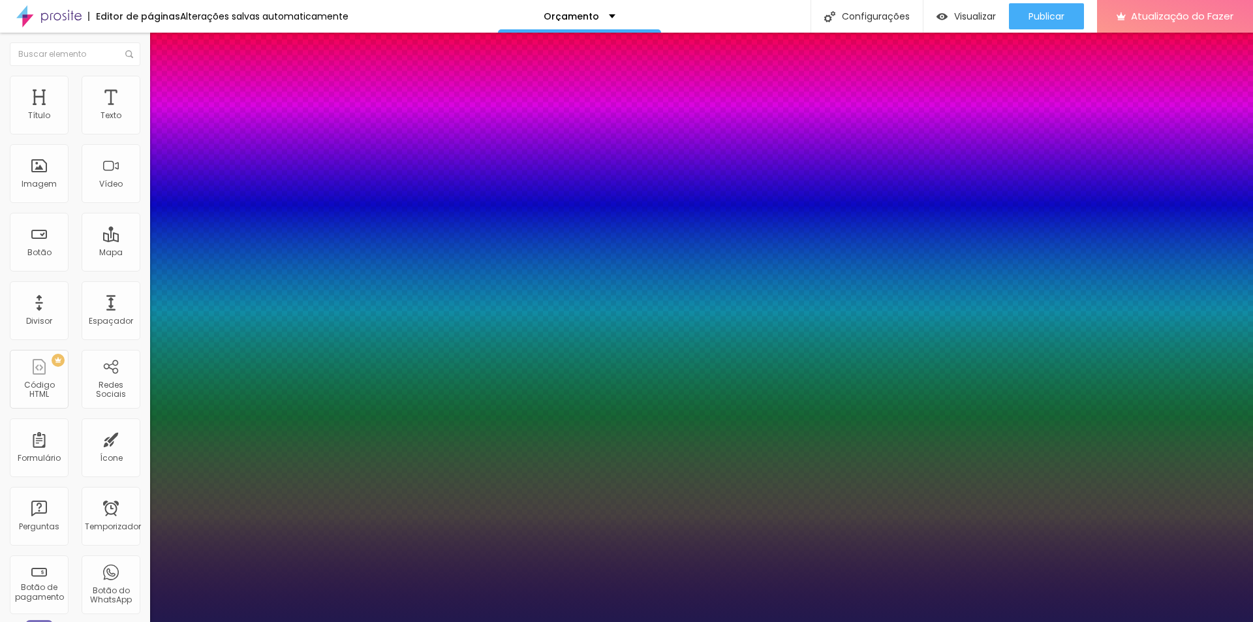
type input "1"
select select "RalewayMedium"
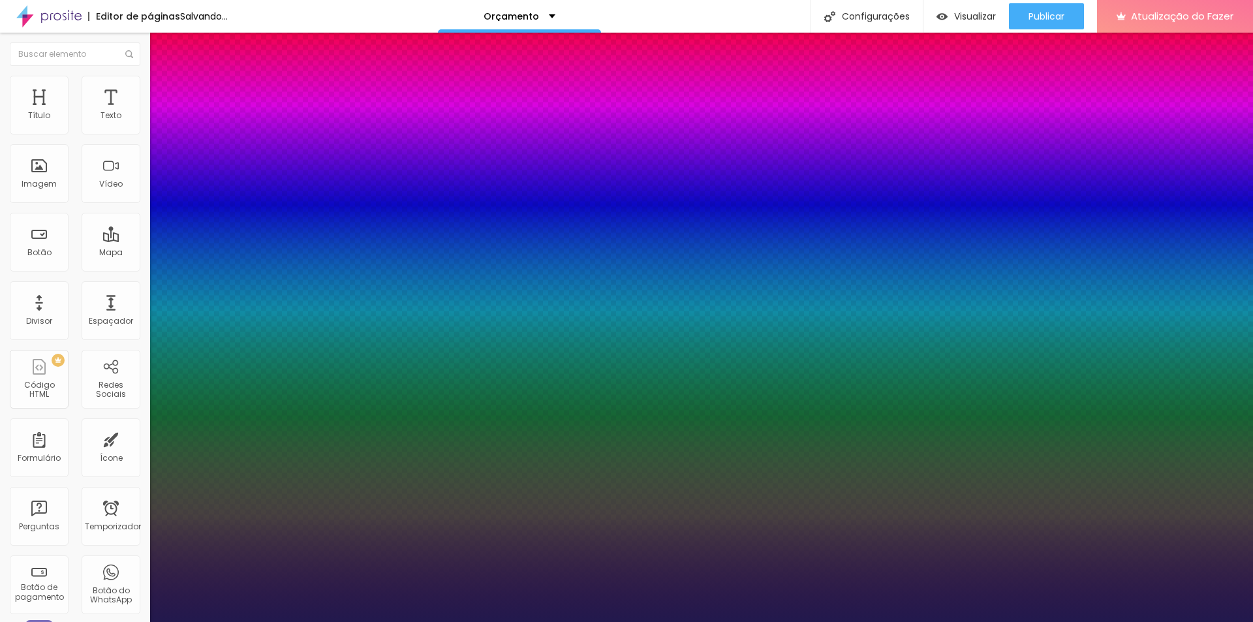
type input "1"
select select "Poppins"
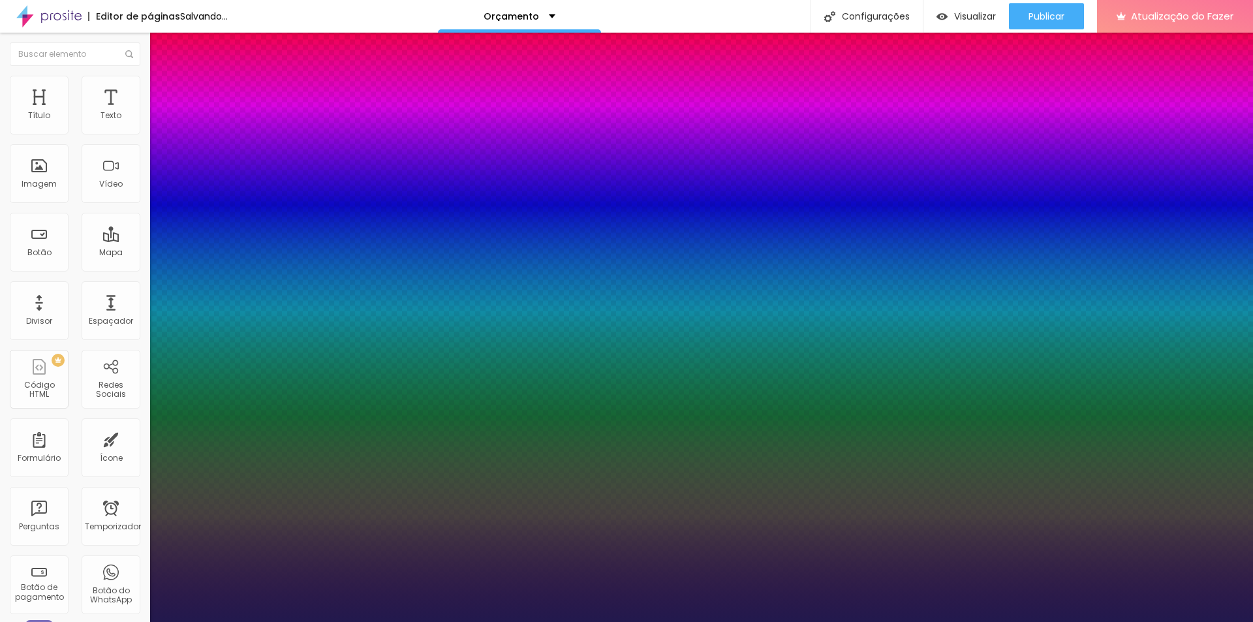
type input "1"
select select "Pompiere"
type input "1"
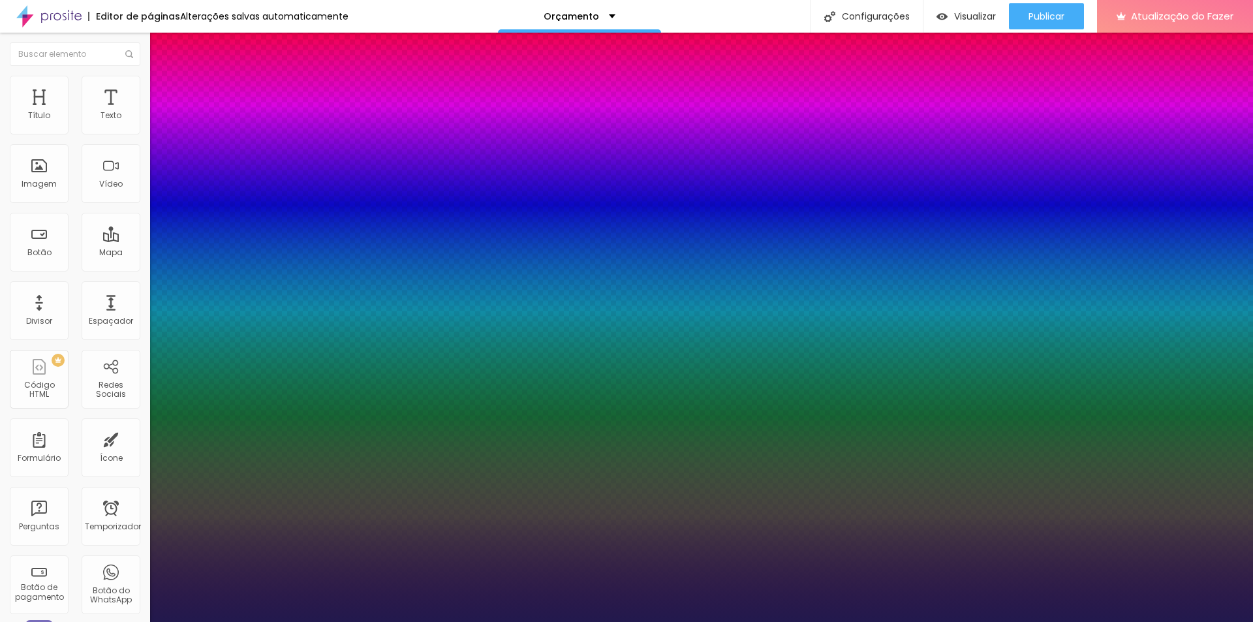
select select "PoiretOne"
type input "1"
type input "35"
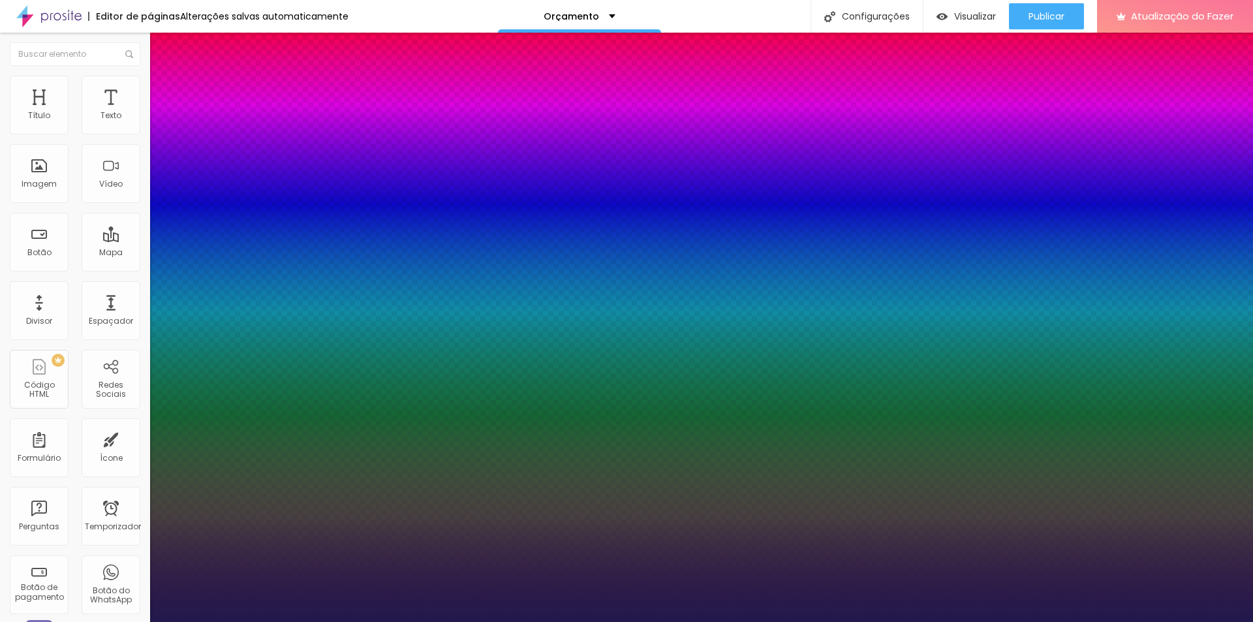
type input "1"
type input "38"
type input "1"
type input "42"
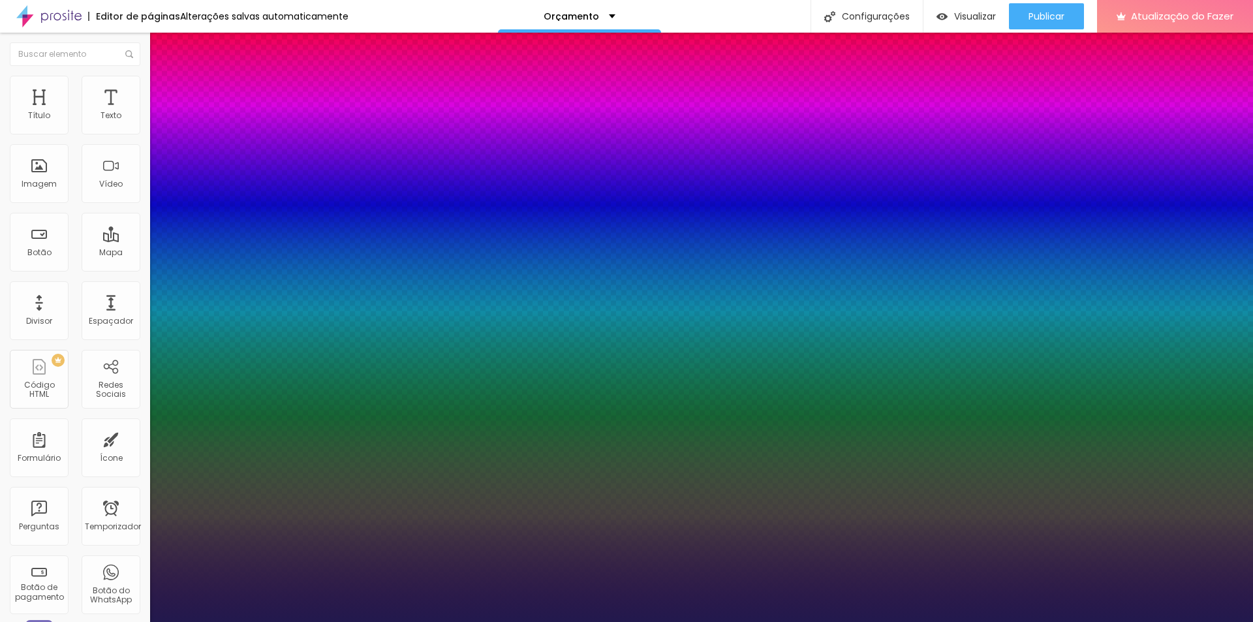
type input "42"
type input "1"
type input "43"
type input "1"
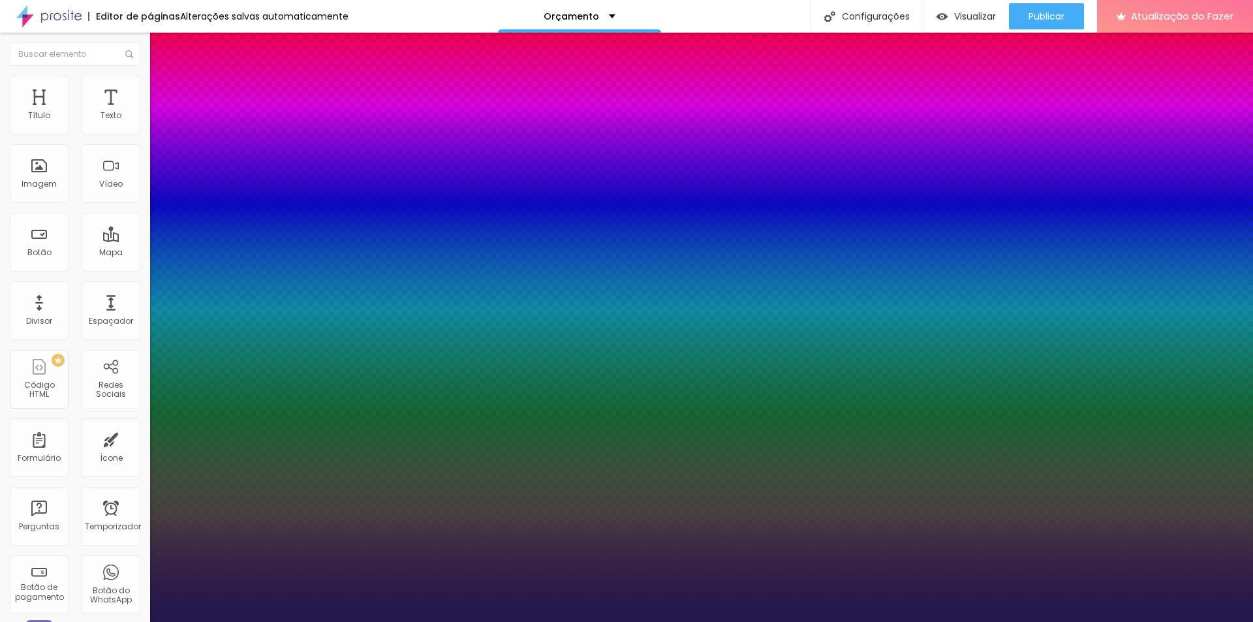
type input "45"
type input "1"
type input "47"
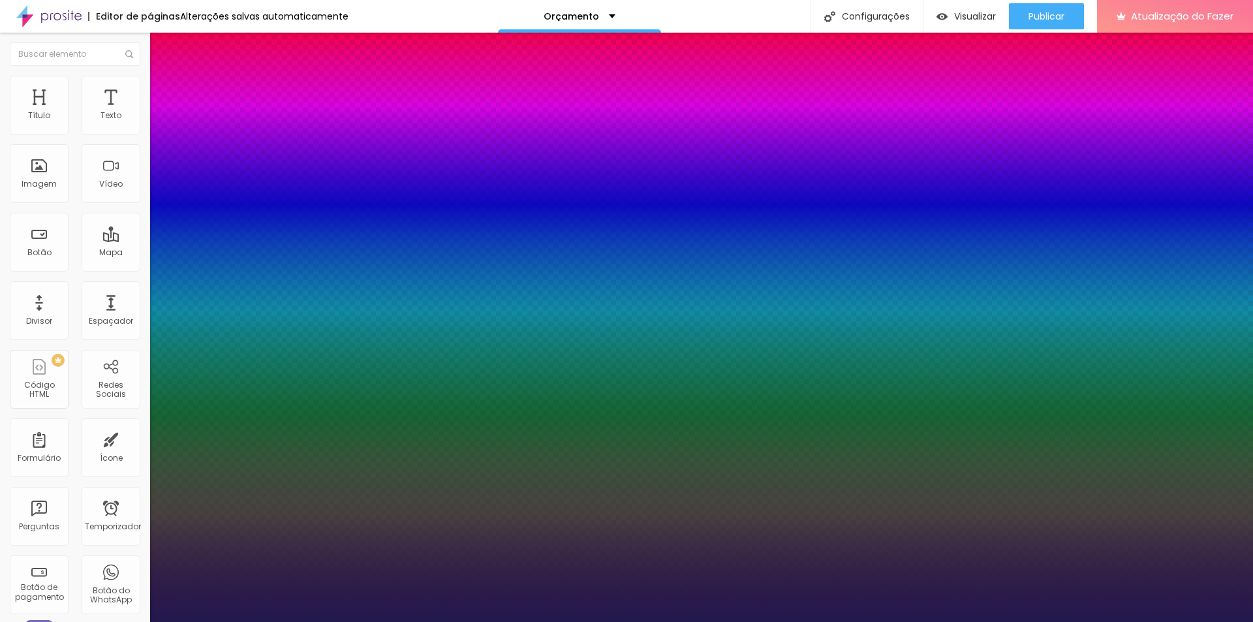
type input "1"
type input "48"
type input "1"
type input "49"
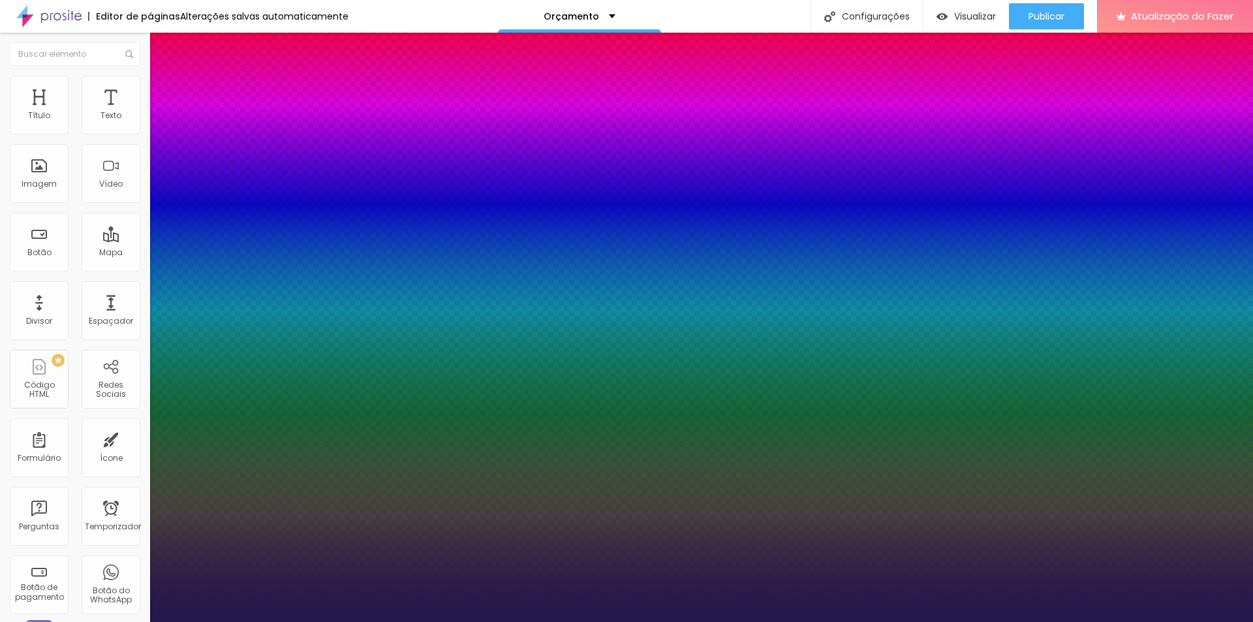
type input "49"
type input "1"
drag, startPoint x: 194, startPoint y: 368, endPoint x: 209, endPoint y: 369, distance: 15.7
type input "49"
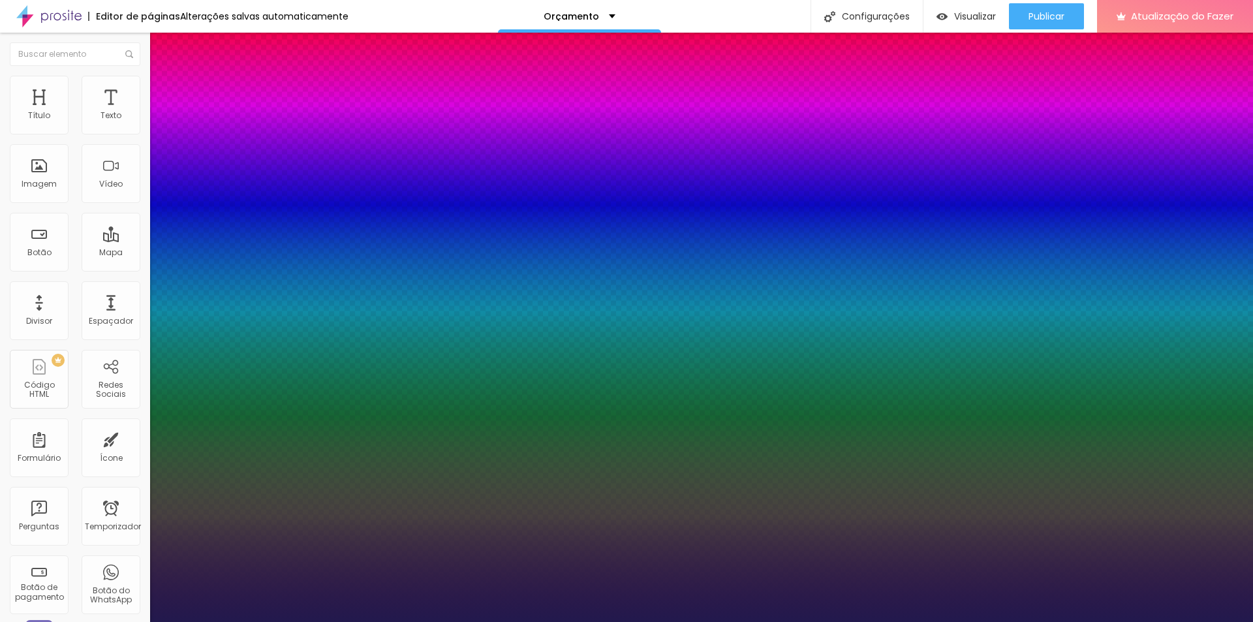
type input "0"
type input "1"
type input "2"
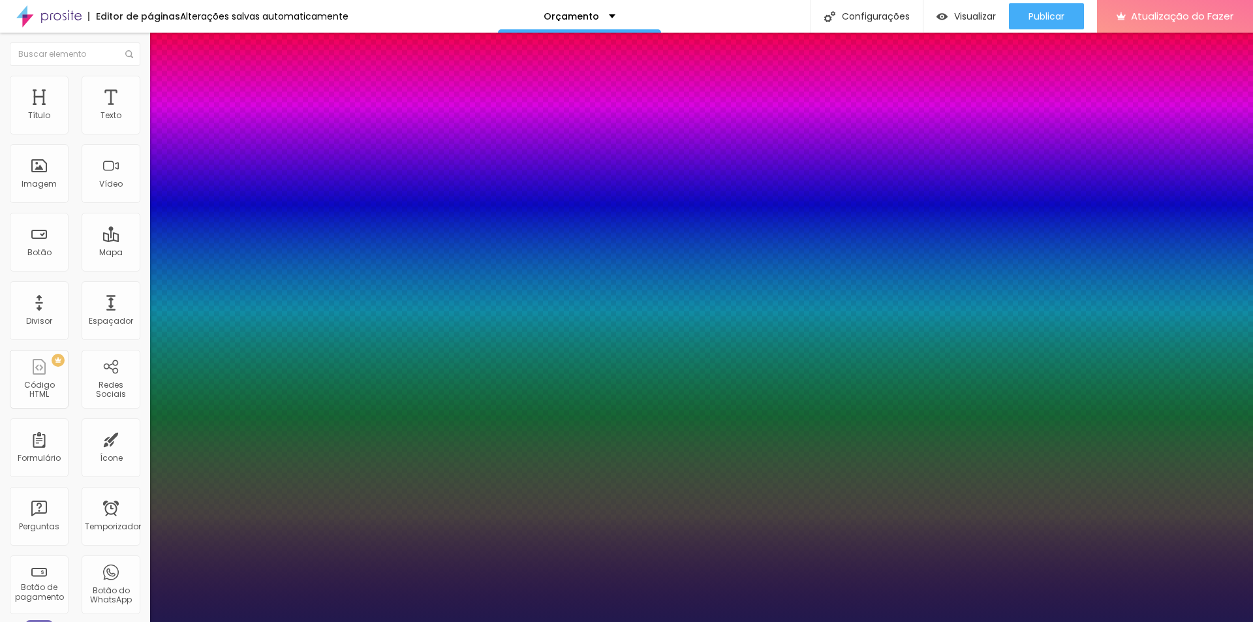
type input "2"
type input "3"
type input "4"
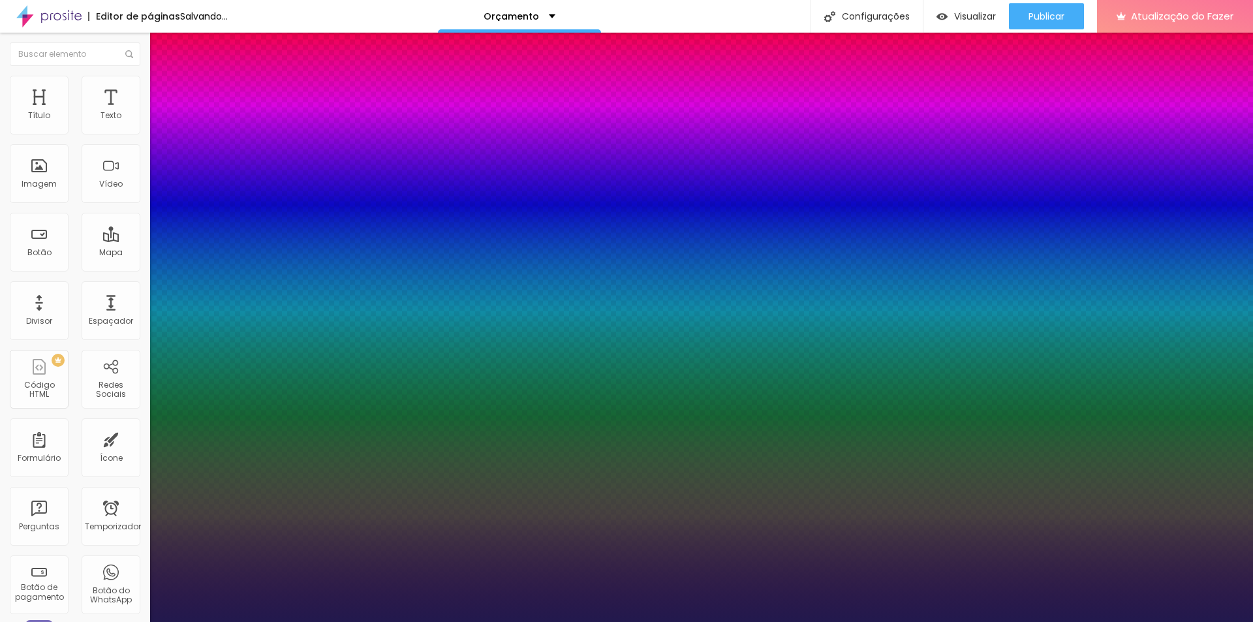
type input "5"
type input "6"
type input "7"
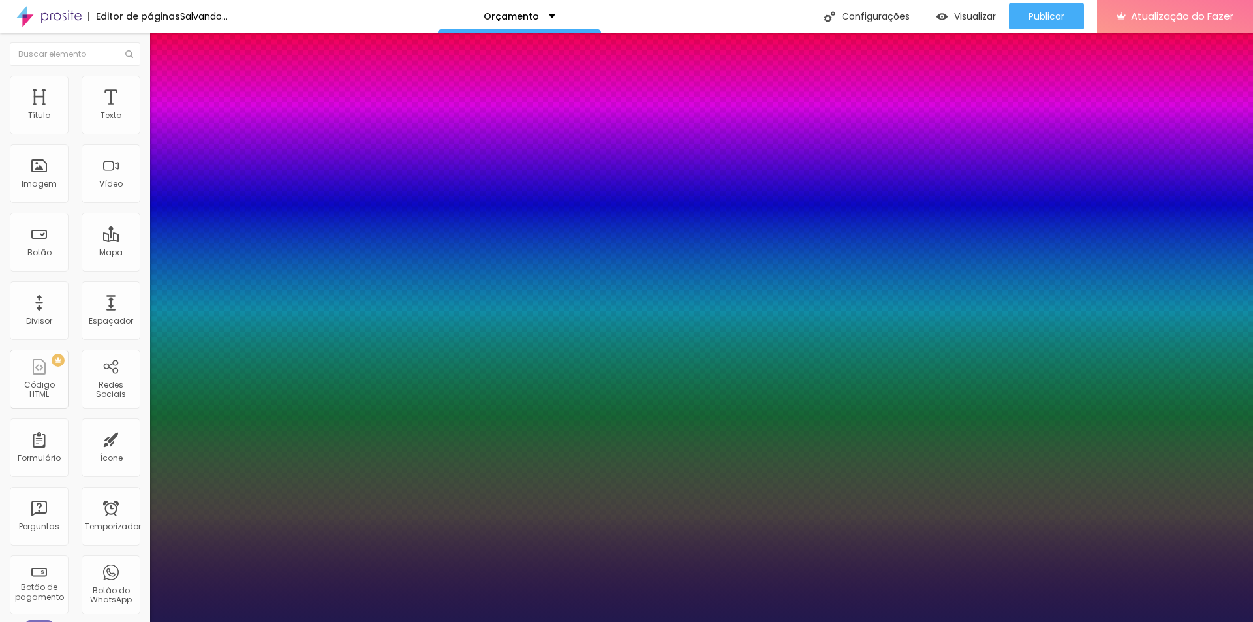
type input "7"
type input "8"
type input "9"
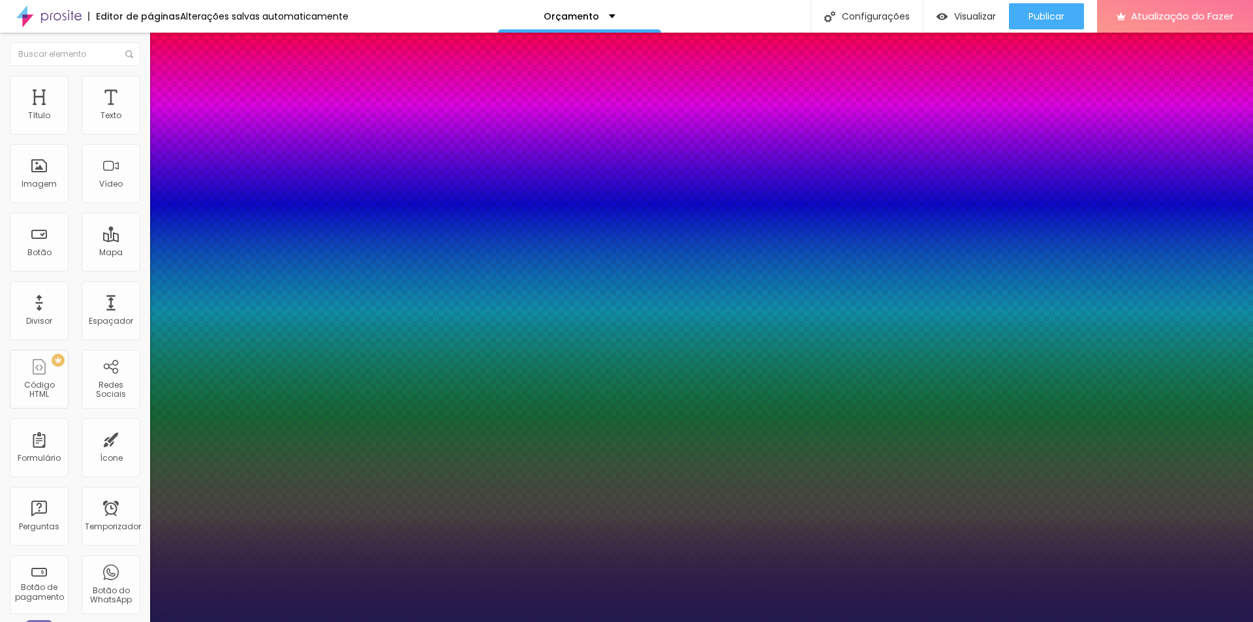
type input "10"
type input "11"
type input "13"
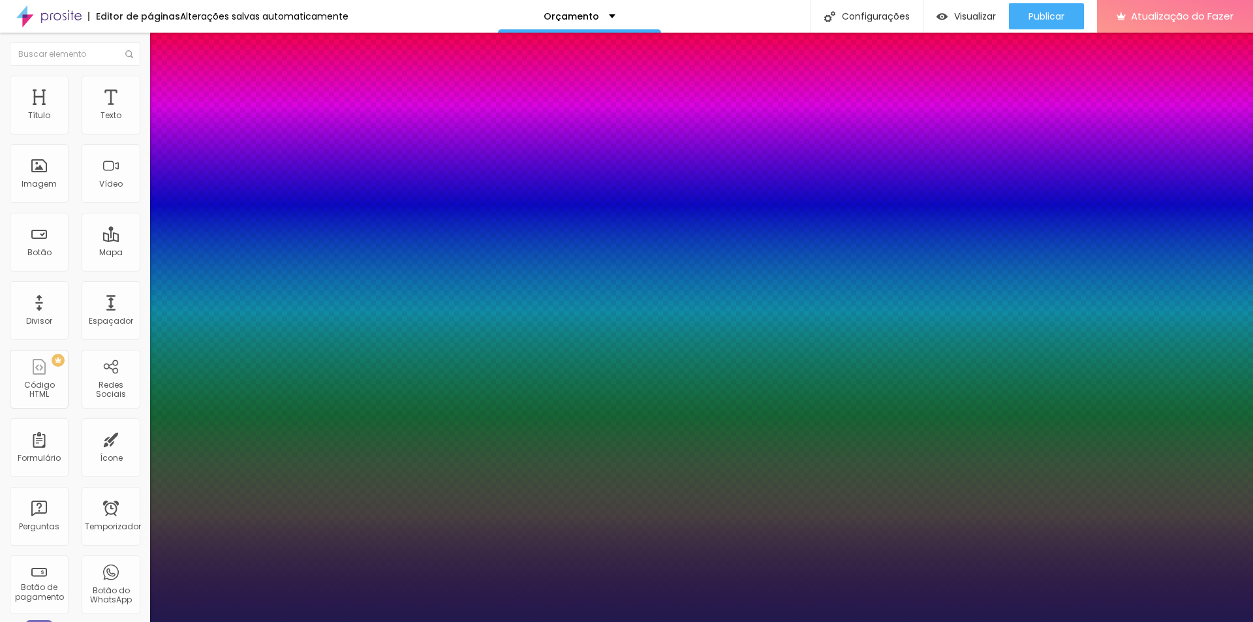
type input "13"
type input "14"
type input "16"
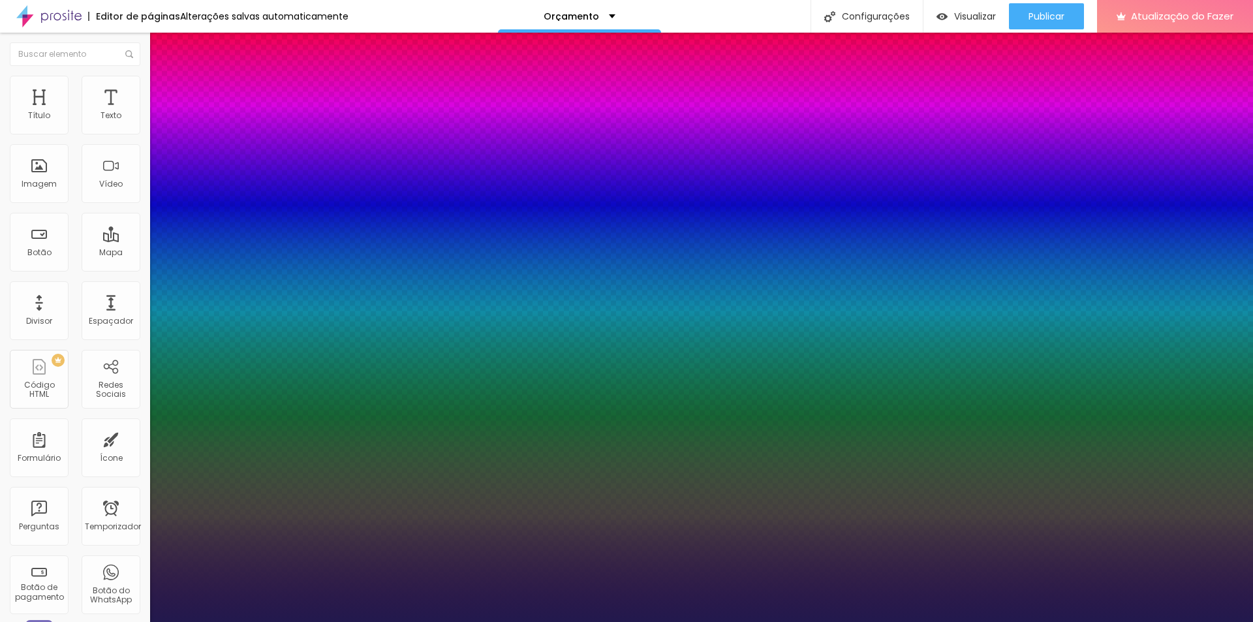
type input "17"
type input "18"
type input "19"
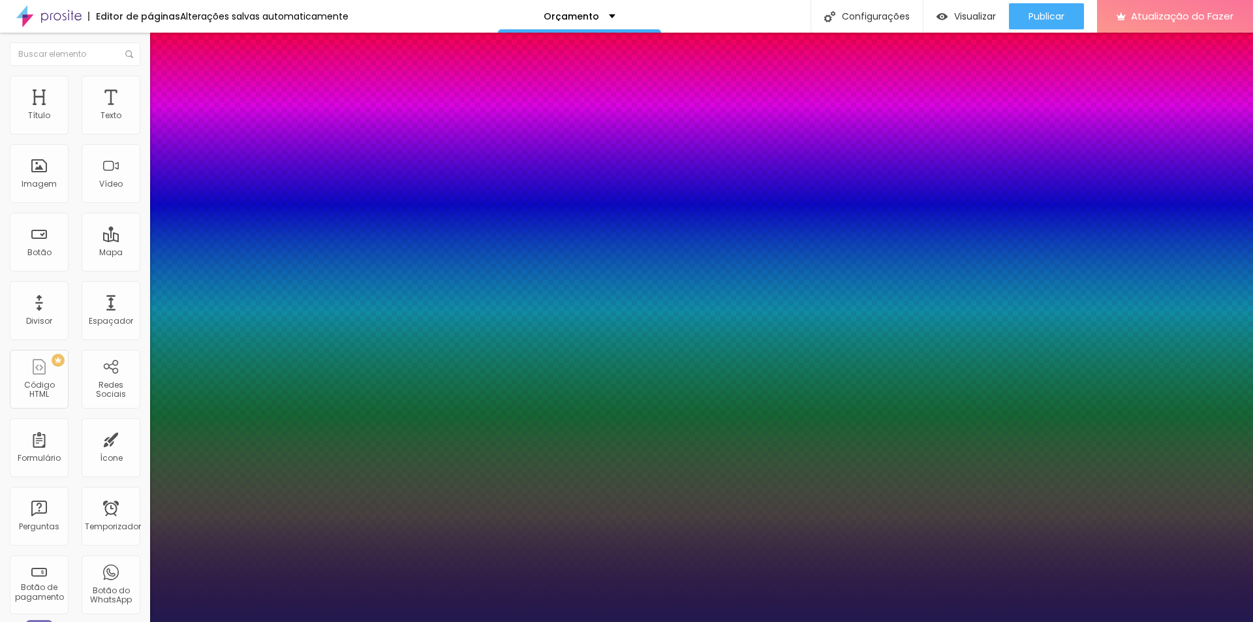
type input "19"
type input "20"
type input "21"
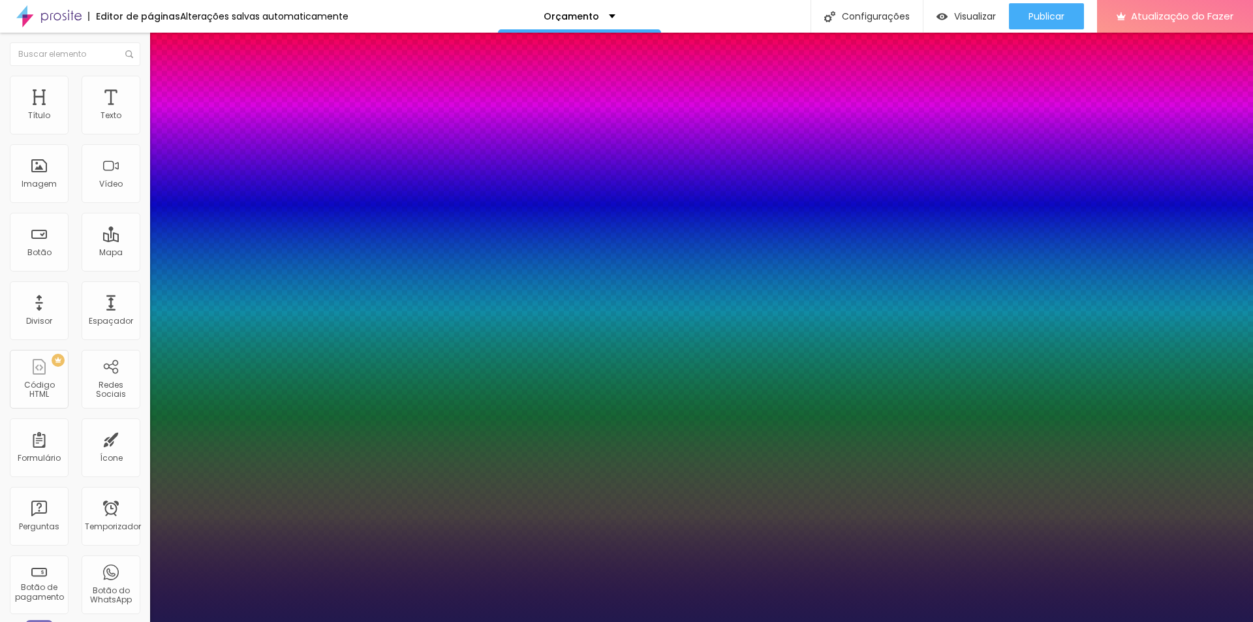
type input "22"
type input "23"
type input "25"
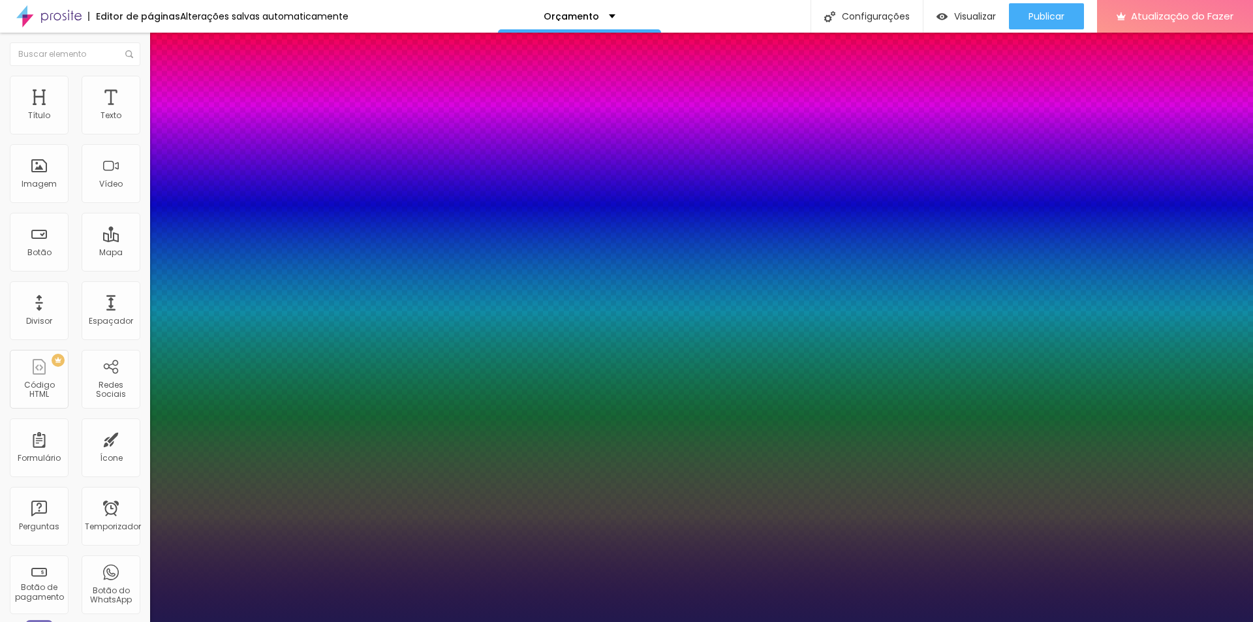
type input "25"
type input "28"
type input "46"
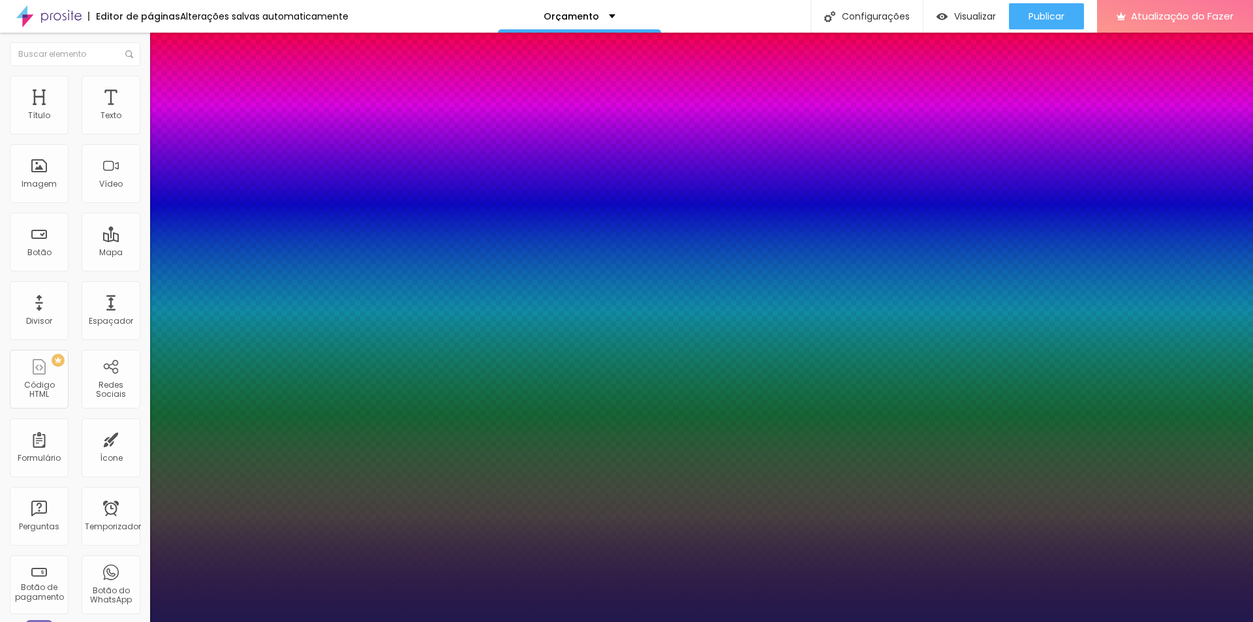
type input "54"
type input "58"
type input "60"
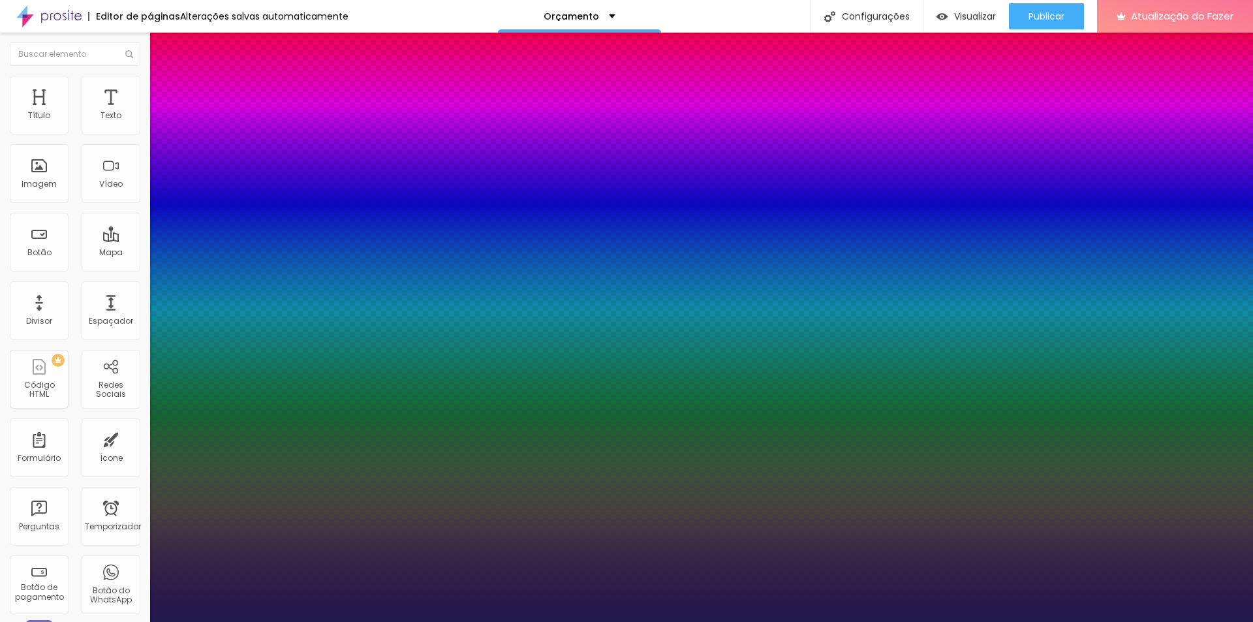
type input "60"
type input "65"
type input "66"
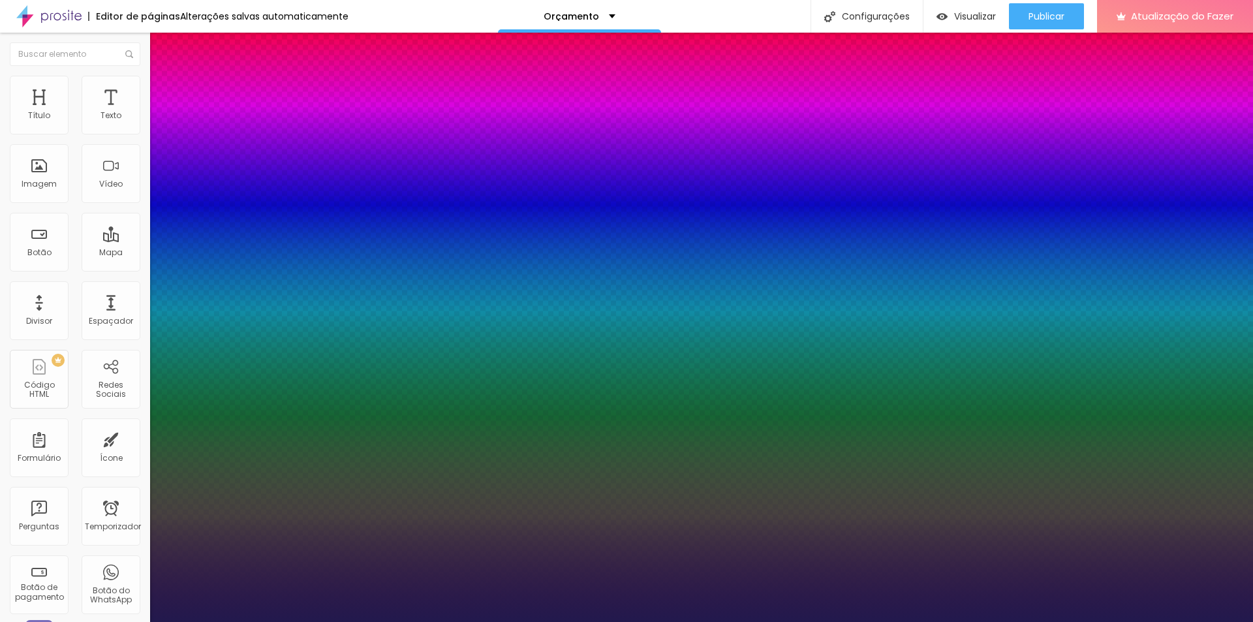
type input "65"
type input "64"
type input "54"
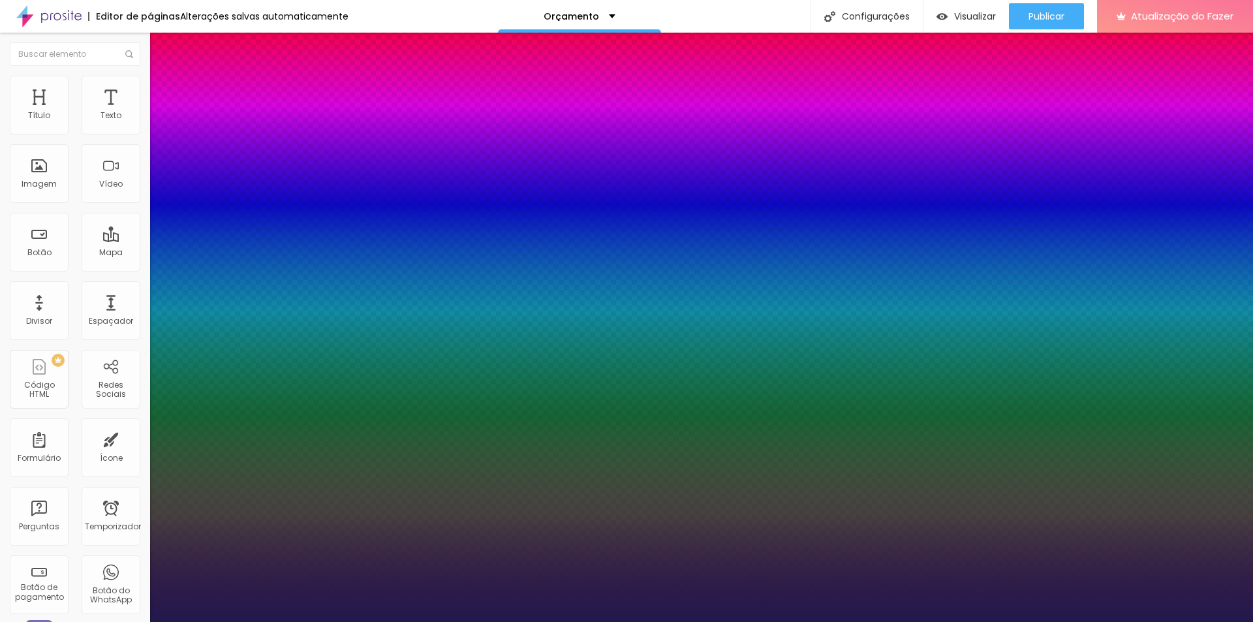
type input "54"
type input "31"
type input "22"
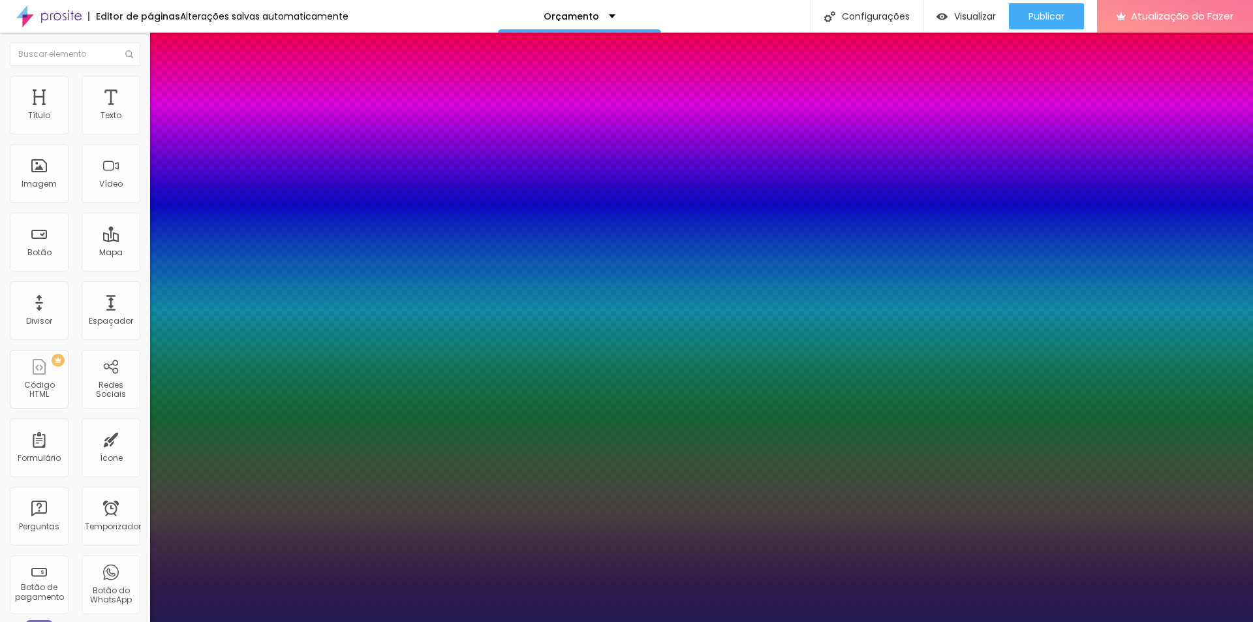
type input "20"
type input "18"
type input "16"
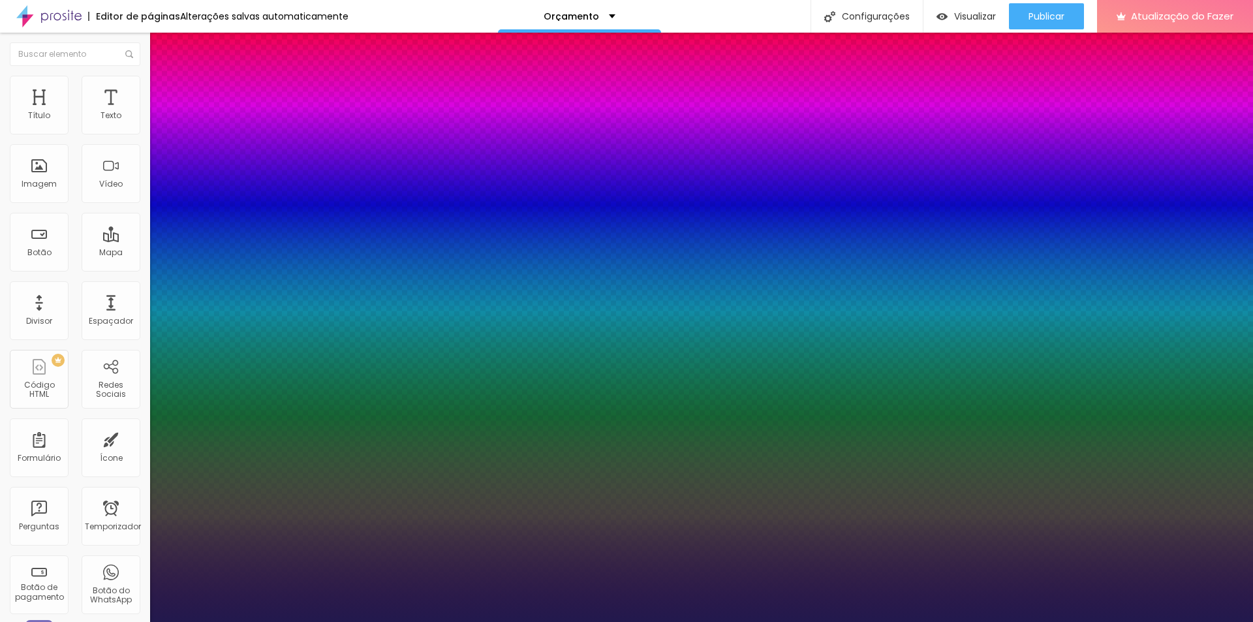
type input "16"
type input "12"
type input "1"
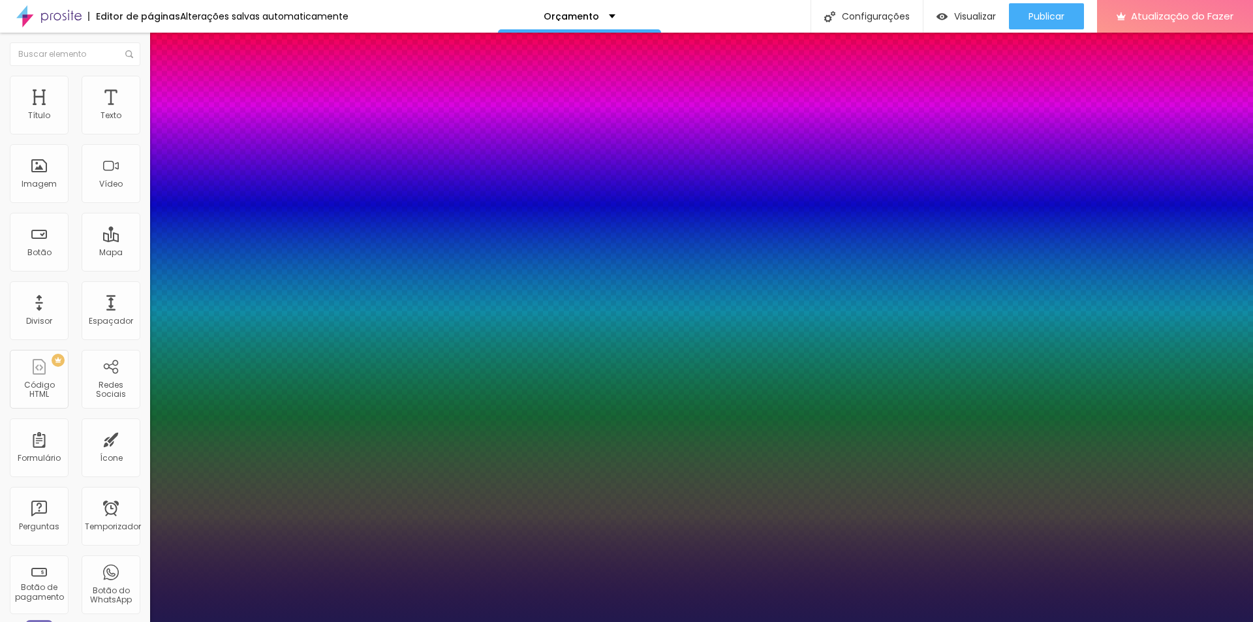
type input "0"
drag, startPoint x: 164, startPoint y: 431, endPoint x: 151, endPoint y: 433, distance: 13.9
drag, startPoint x: 170, startPoint y: 400, endPoint x: 181, endPoint y: 401, distance: 11.8
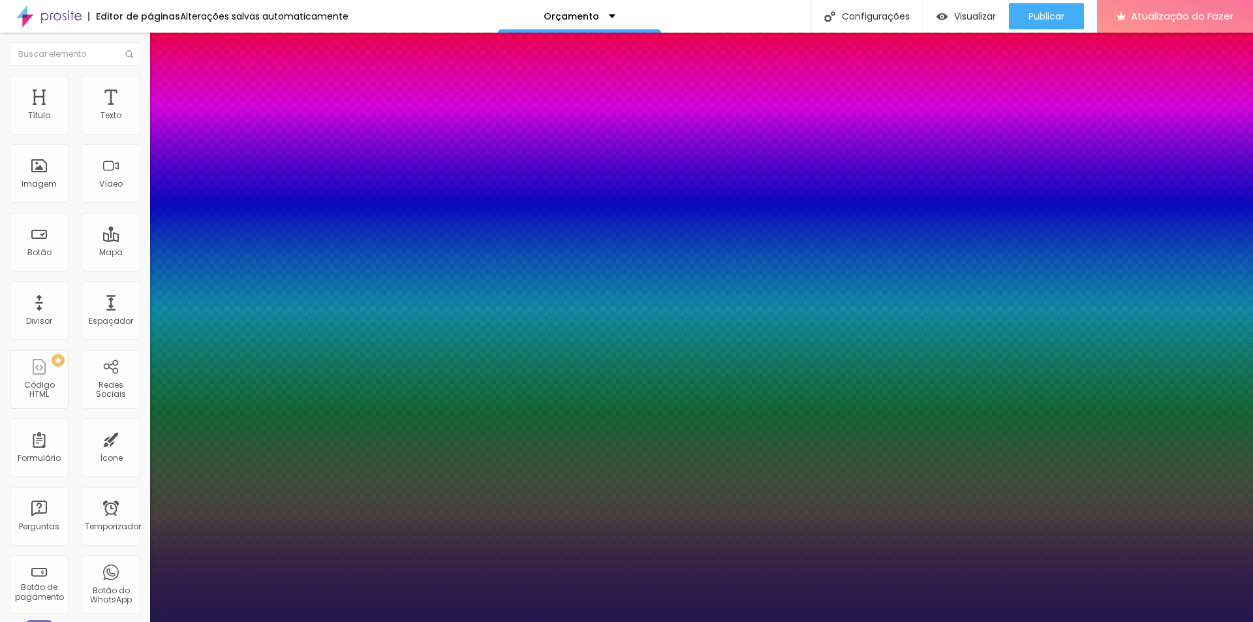
click at [489, 621] on div at bounding box center [626, 622] width 1253 height 0
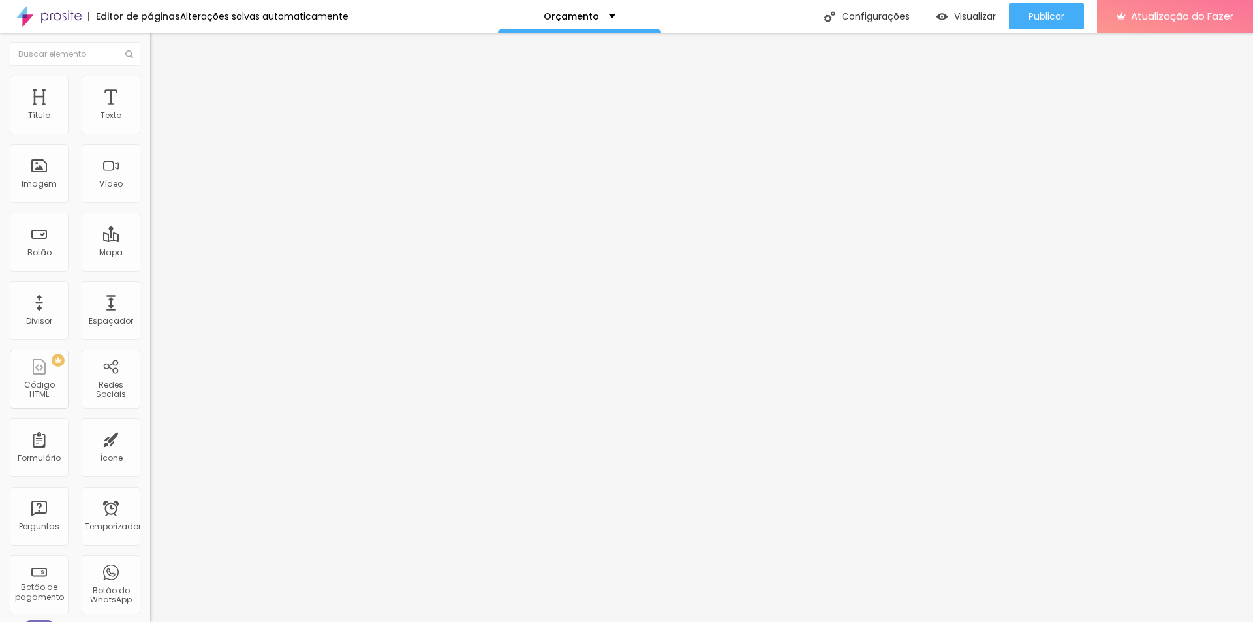
click at [150, 237] on button "button" at bounding box center [159, 230] width 18 height 14
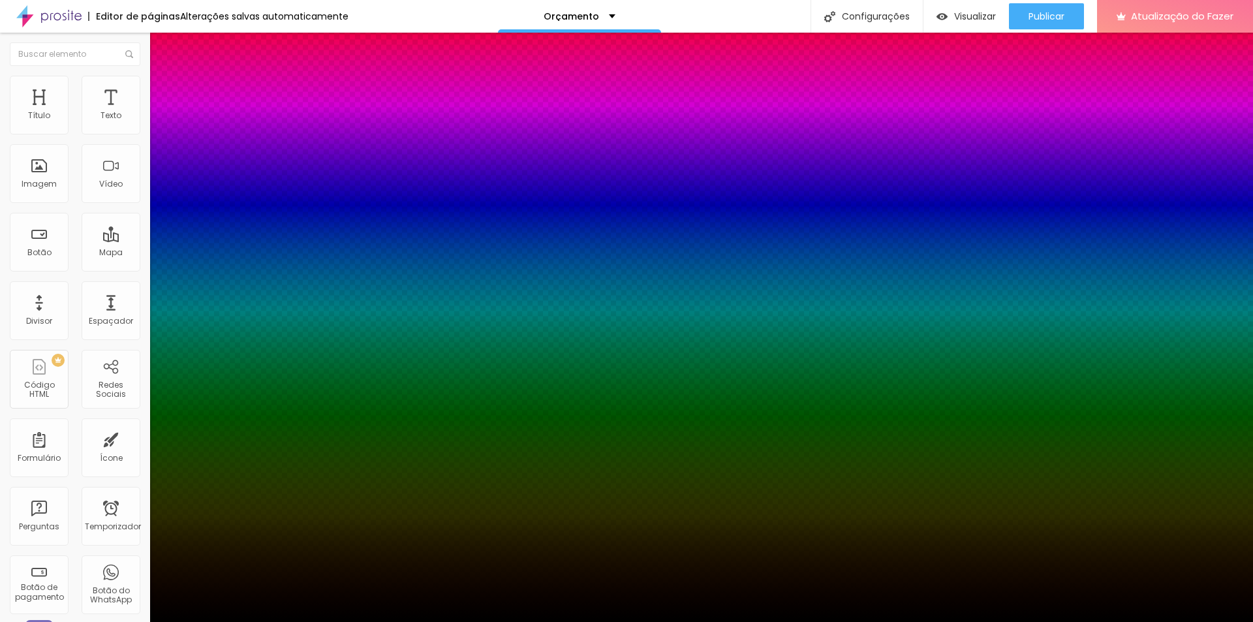
click at [228, 621] on div at bounding box center [626, 630] width 1253 height 0
click at [407, 621] on div at bounding box center [626, 622] width 1253 height 0
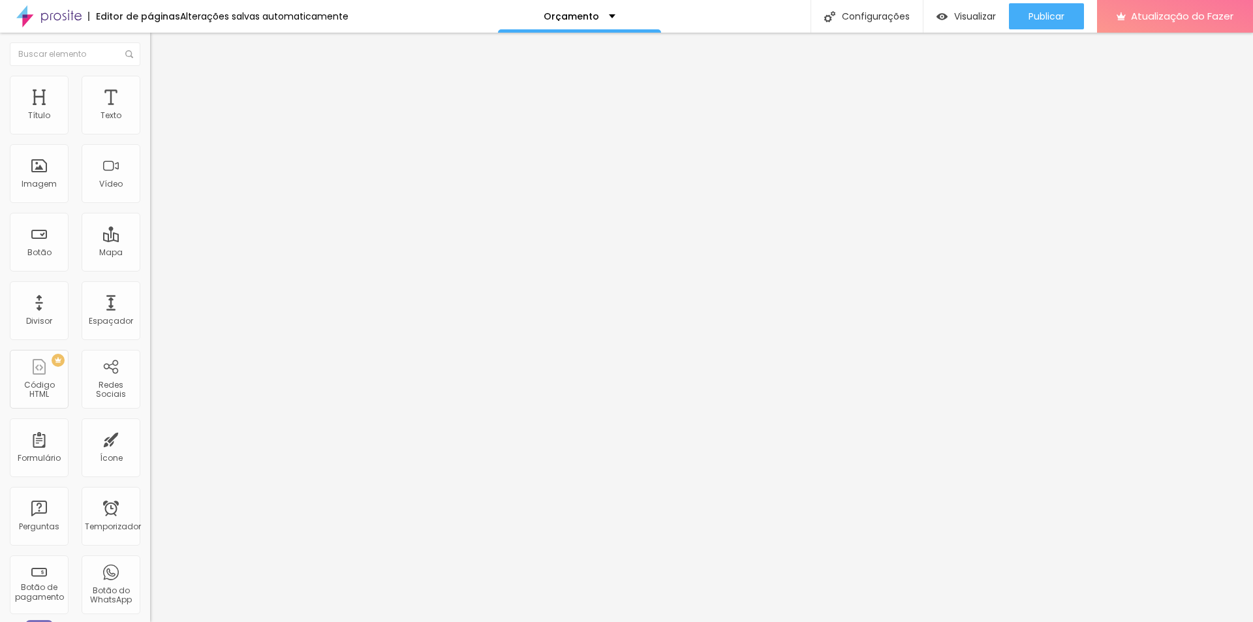
click at [162, 87] on font "Avançado" at bounding box center [183, 84] width 43 height 11
click at [158, 112] on font "Adicionar imagem" at bounding box center [196, 106] width 76 height 11
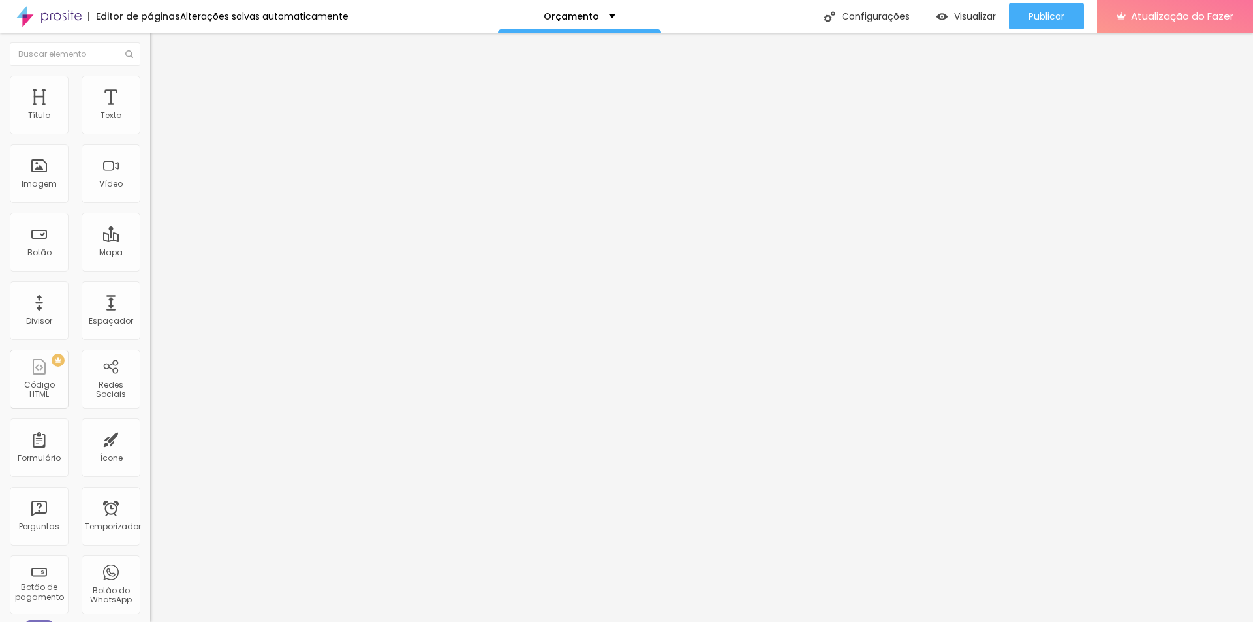
click at [150, 204] on font "Original" at bounding box center [165, 198] width 31 height 11
click at [150, 220] on span "Padrão" at bounding box center [164, 214] width 29 height 11
click at [150, 97] on ul "Conteúdo Estilo Avançado" at bounding box center [225, 82] width 150 height 39
click at [150, 85] on li "Estilo" at bounding box center [225, 82] width 150 height 13
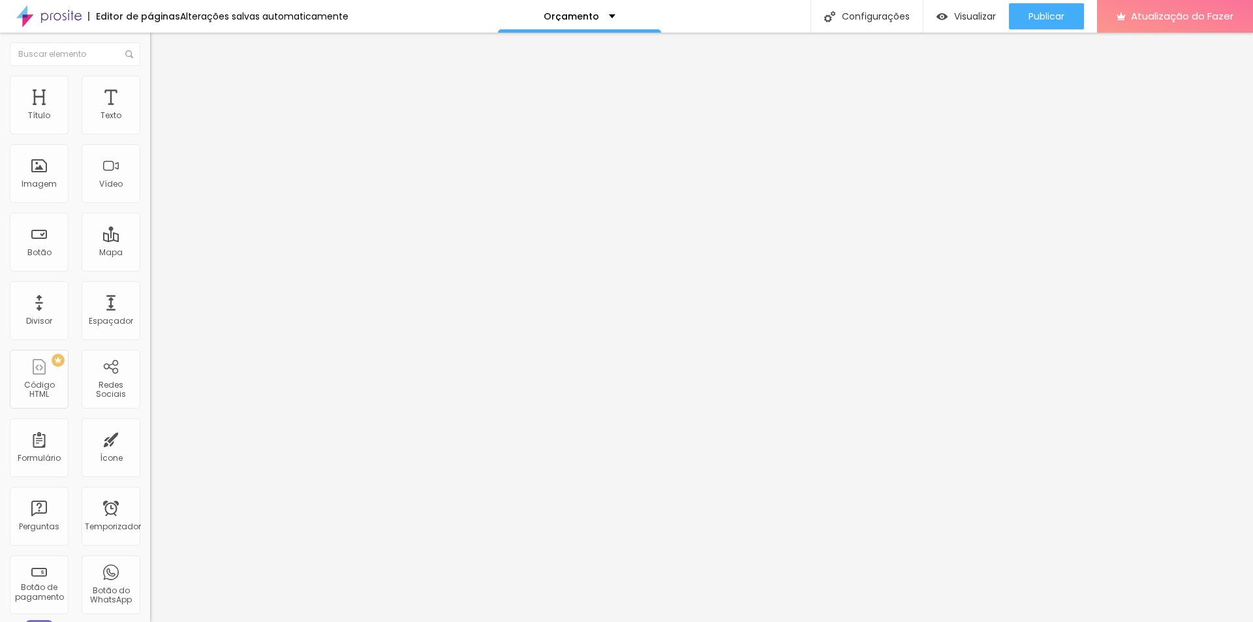
drag, startPoint x: 136, startPoint y: 139, endPoint x: 83, endPoint y: 147, distance: 53.4
click at [150, 134] on input "range" at bounding box center [192, 128] width 84 height 10
click at [162, 77] on font "Conteúdo" at bounding box center [182, 71] width 40 height 11
click at [150, 204] on font "Padrão 4:3" at bounding box center [171, 198] width 43 height 11
click at [150, 240] on span "Original" at bounding box center [165, 234] width 31 height 11
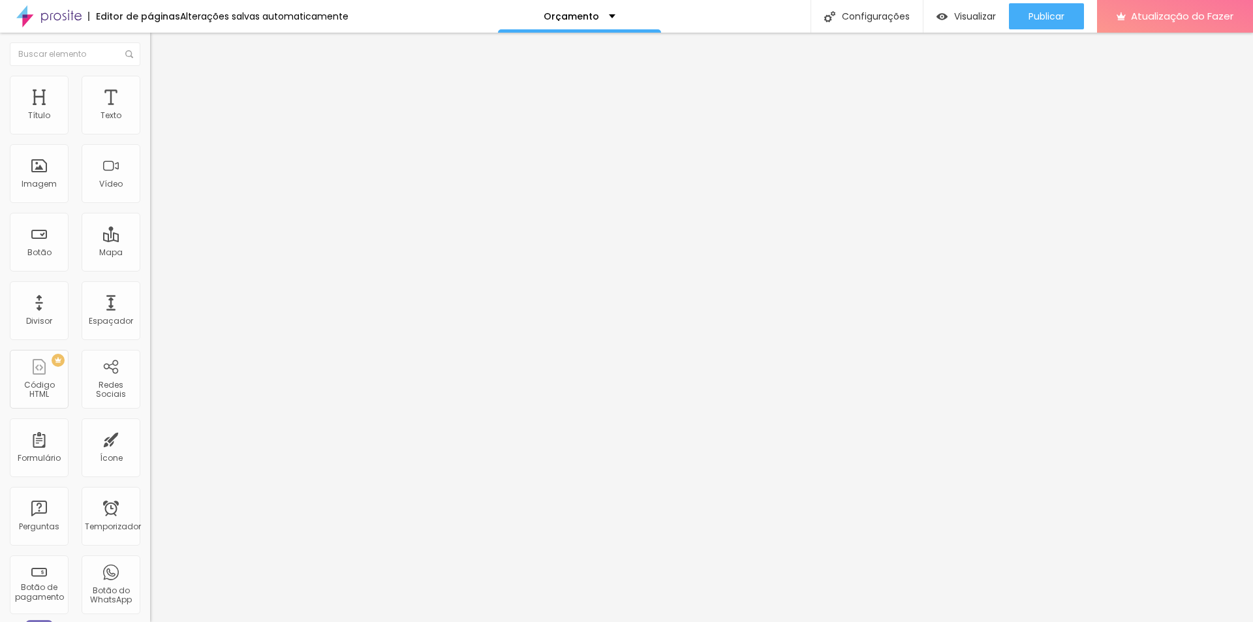
click at [162, 90] on font "Estilo" at bounding box center [172, 84] width 20 height 11
drag, startPoint x: 84, startPoint y: 142, endPoint x: 67, endPoint y: 143, distance: 17.7
click at [150, 134] on input "range" at bounding box center [192, 128] width 84 height 10
click at [150, 81] on img at bounding box center [156, 82] width 12 height 12
drag, startPoint x: 70, startPoint y: 142, endPoint x: 160, endPoint y: 157, distance: 90.6
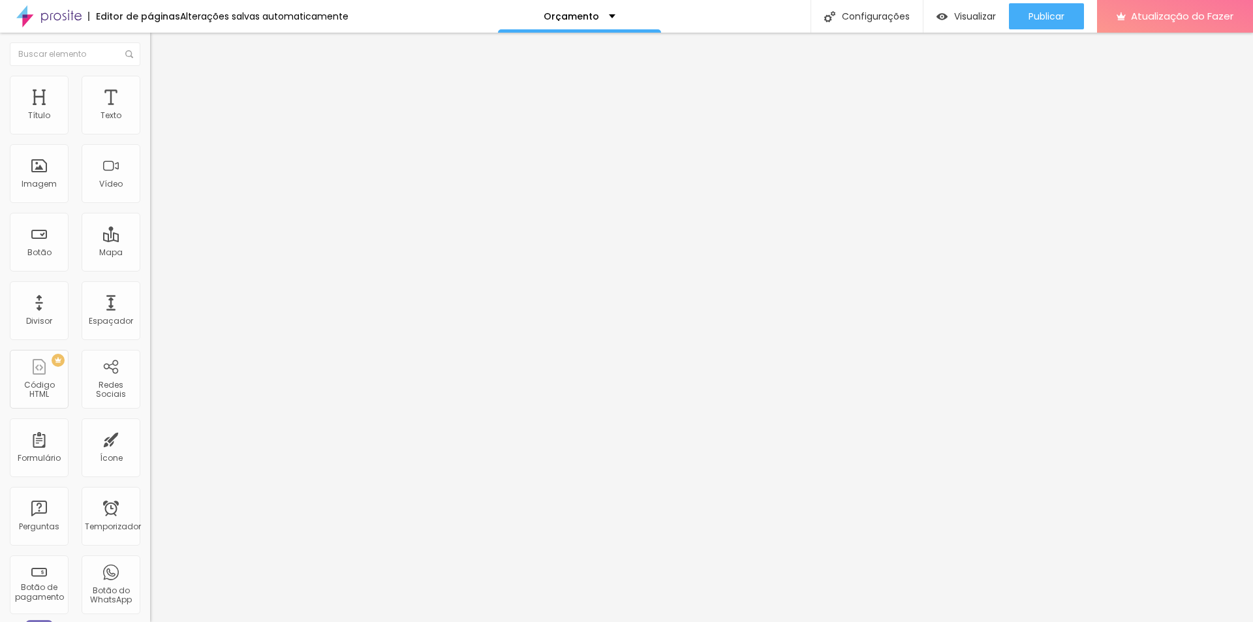
click at [160, 134] on input "range" at bounding box center [192, 128] width 84 height 10
click at [39, 185] on font "Imagem" at bounding box center [39, 183] width 35 height 11
click at [158, 112] on font "Adicionar imagem" at bounding box center [196, 106] width 76 height 11
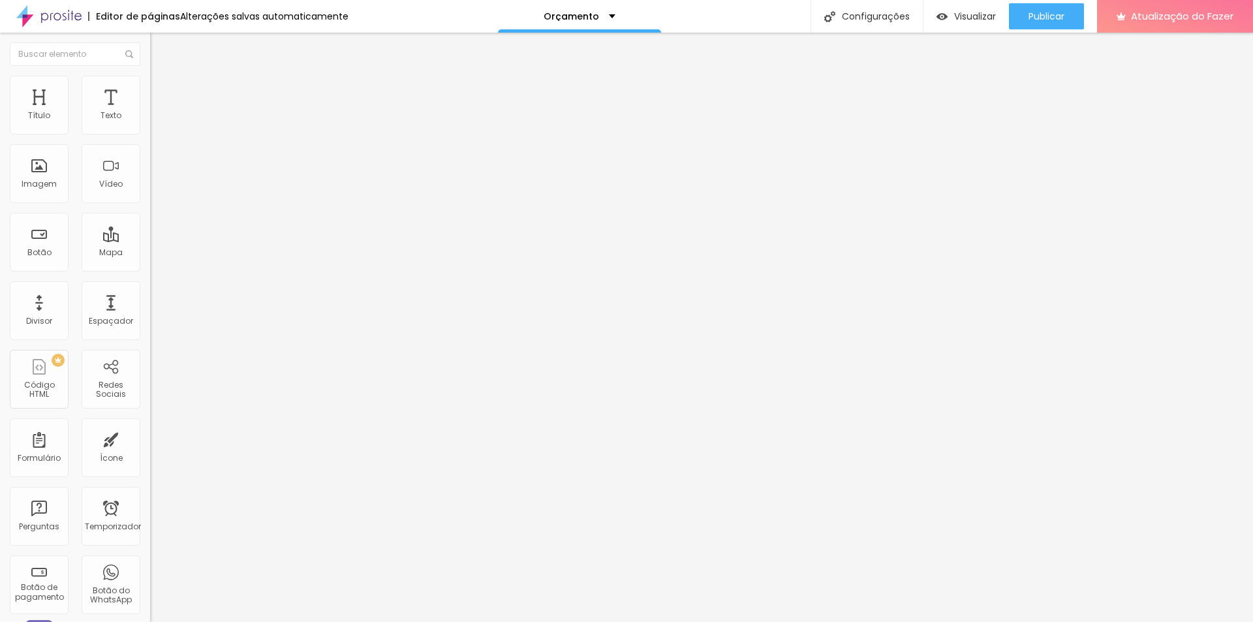
click at [43, 118] on font "Título" at bounding box center [39, 115] width 22 height 11
click at [42, 107] on div "Título" at bounding box center [39, 105] width 59 height 59
click at [150, 41] on button "Editar nulo" at bounding box center [225, 48] width 150 height 30
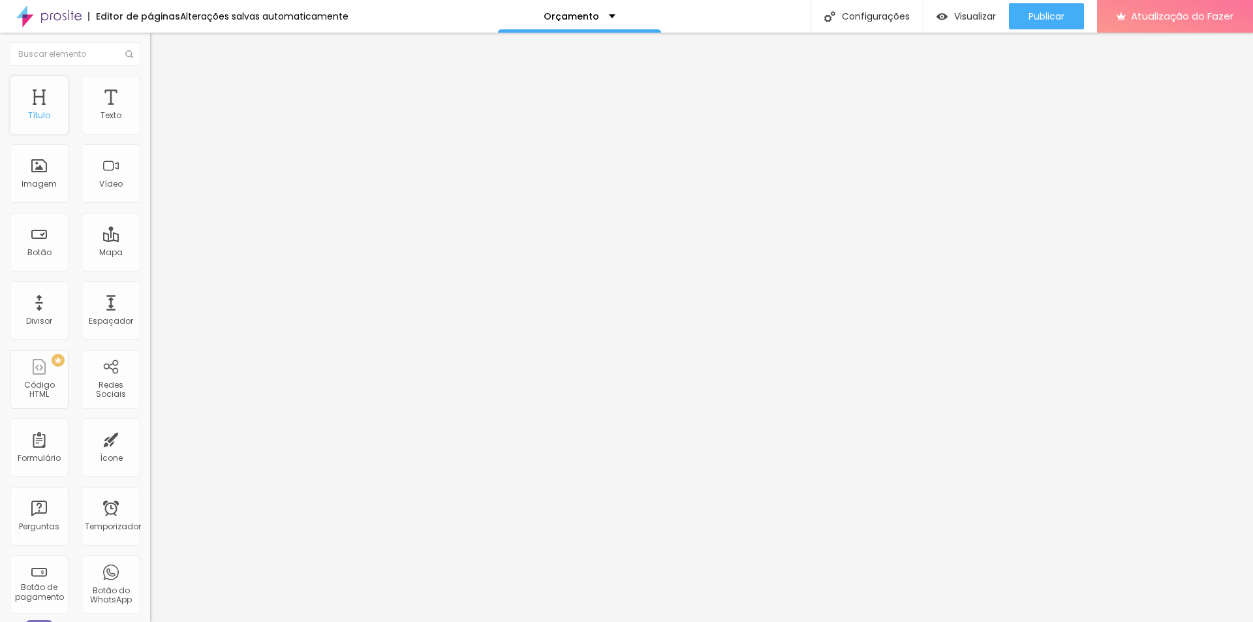
click at [53, 106] on div "Título" at bounding box center [39, 105] width 59 height 59
click at [59, 253] on div "Botão" at bounding box center [39, 242] width 59 height 59
click at [150, 123] on input "Click me" at bounding box center [228, 116] width 157 height 13
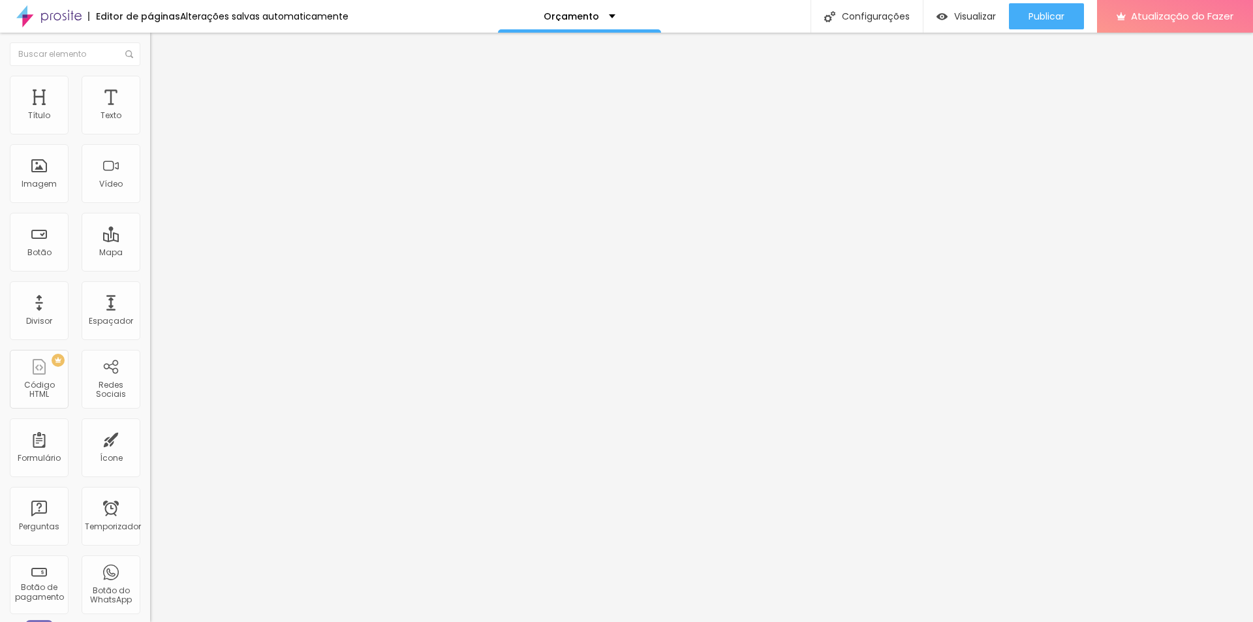
click at [150, 89] on li "Estilo" at bounding box center [225, 82] width 150 height 13
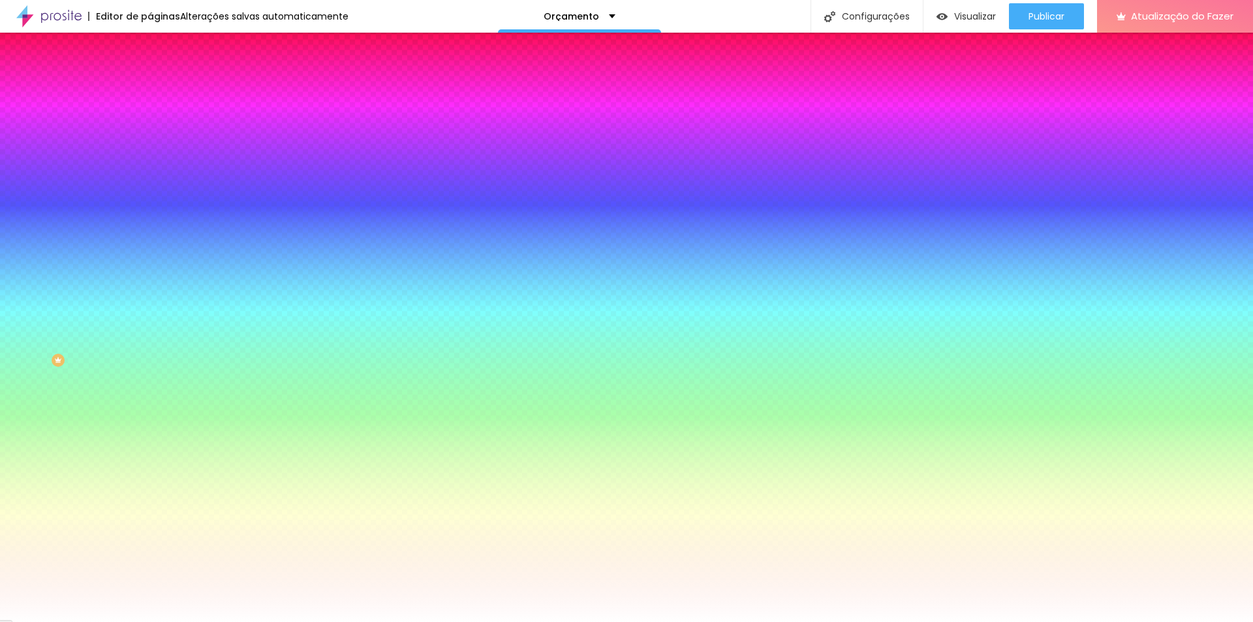
click at [150, 135] on input "#FFFFFF" at bounding box center [228, 131] width 157 height 13
click at [150, 444] on input "#FFFFFF" at bounding box center [228, 450] width 157 height 13
